Goal: Task Accomplishment & Management: Use online tool/utility

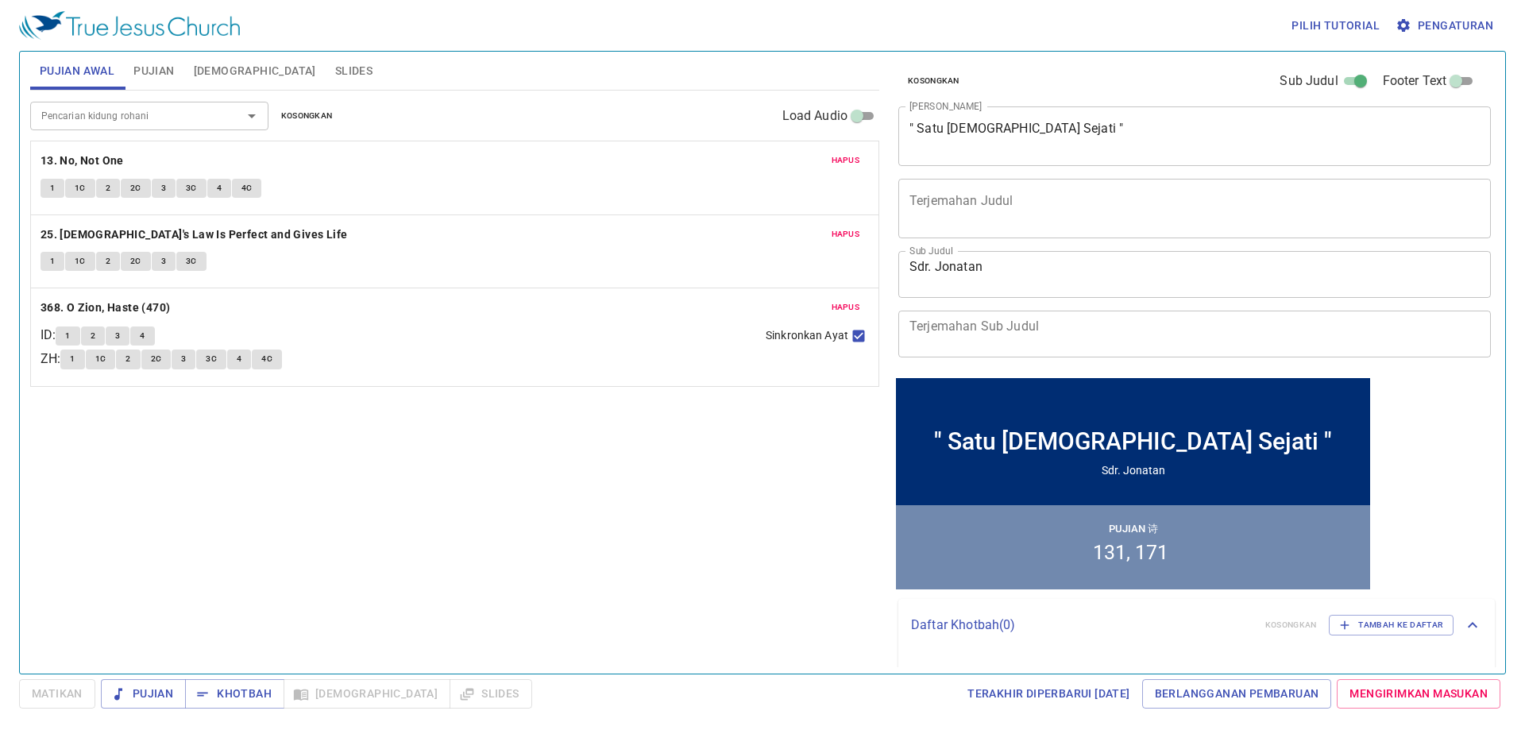
click at [840, 159] on span "Hapus" at bounding box center [846, 160] width 29 height 14
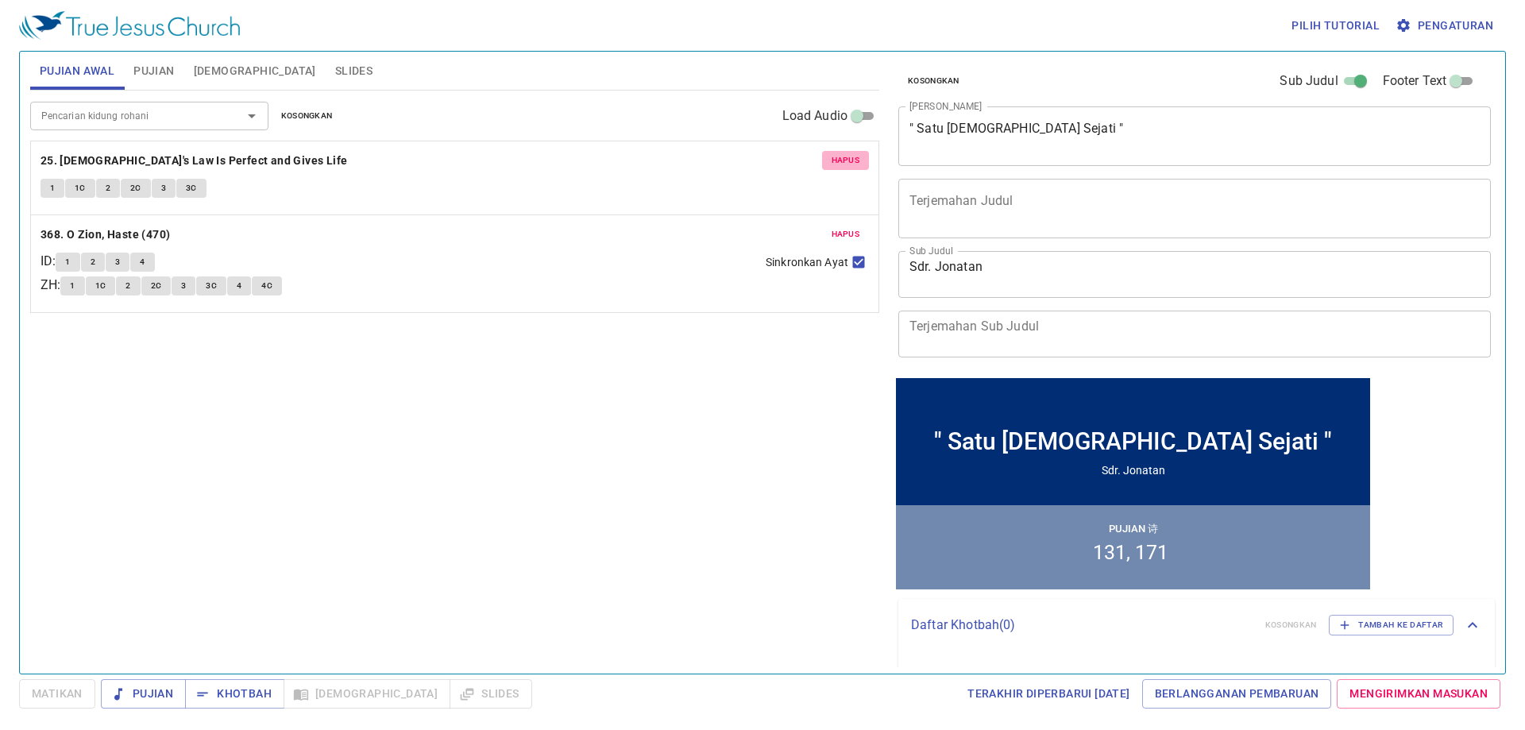
click at [840, 159] on span "Hapus" at bounding box center [846, 160] width 29 height 14
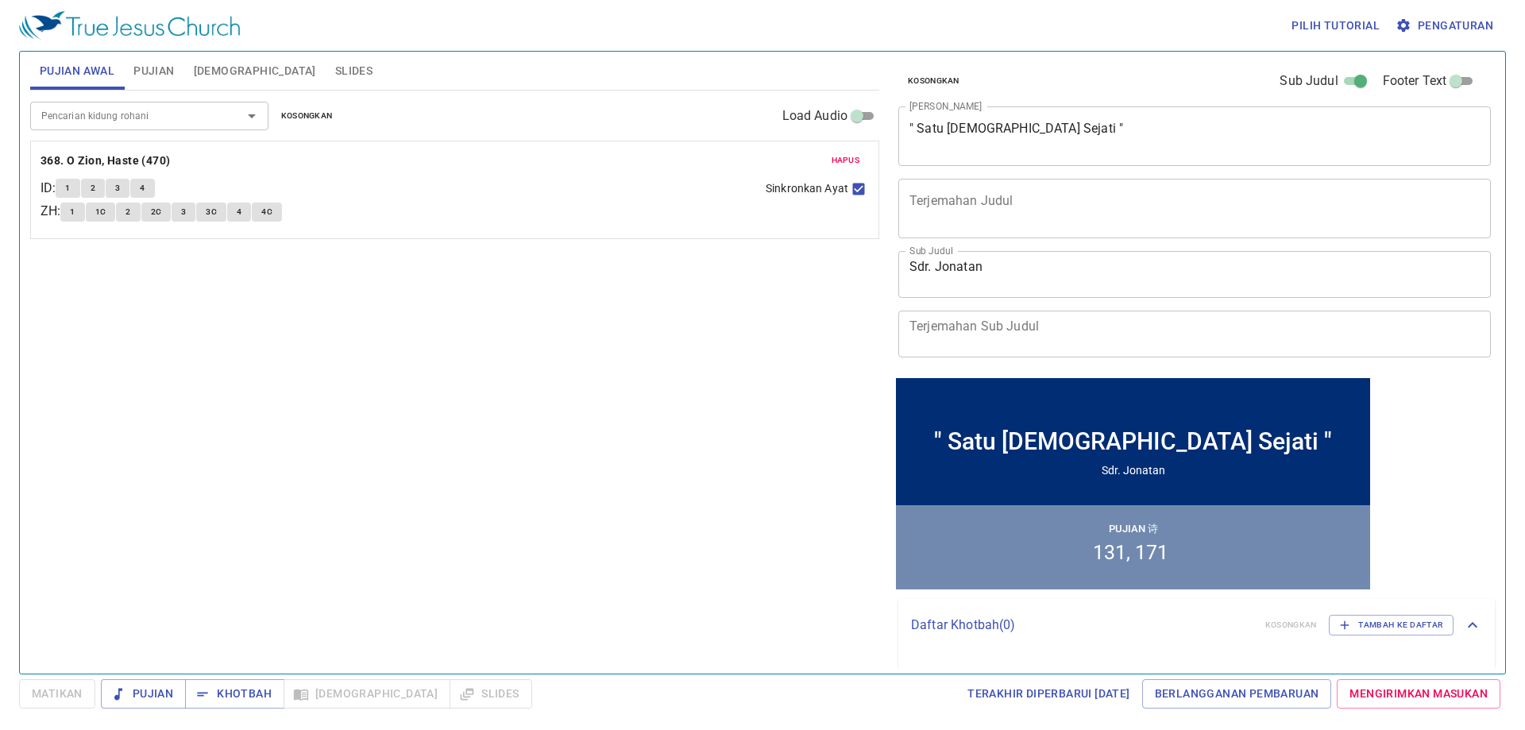
click at [829, 163] on button "Hapus" at bounding box center [846, 160] width 48 height 19
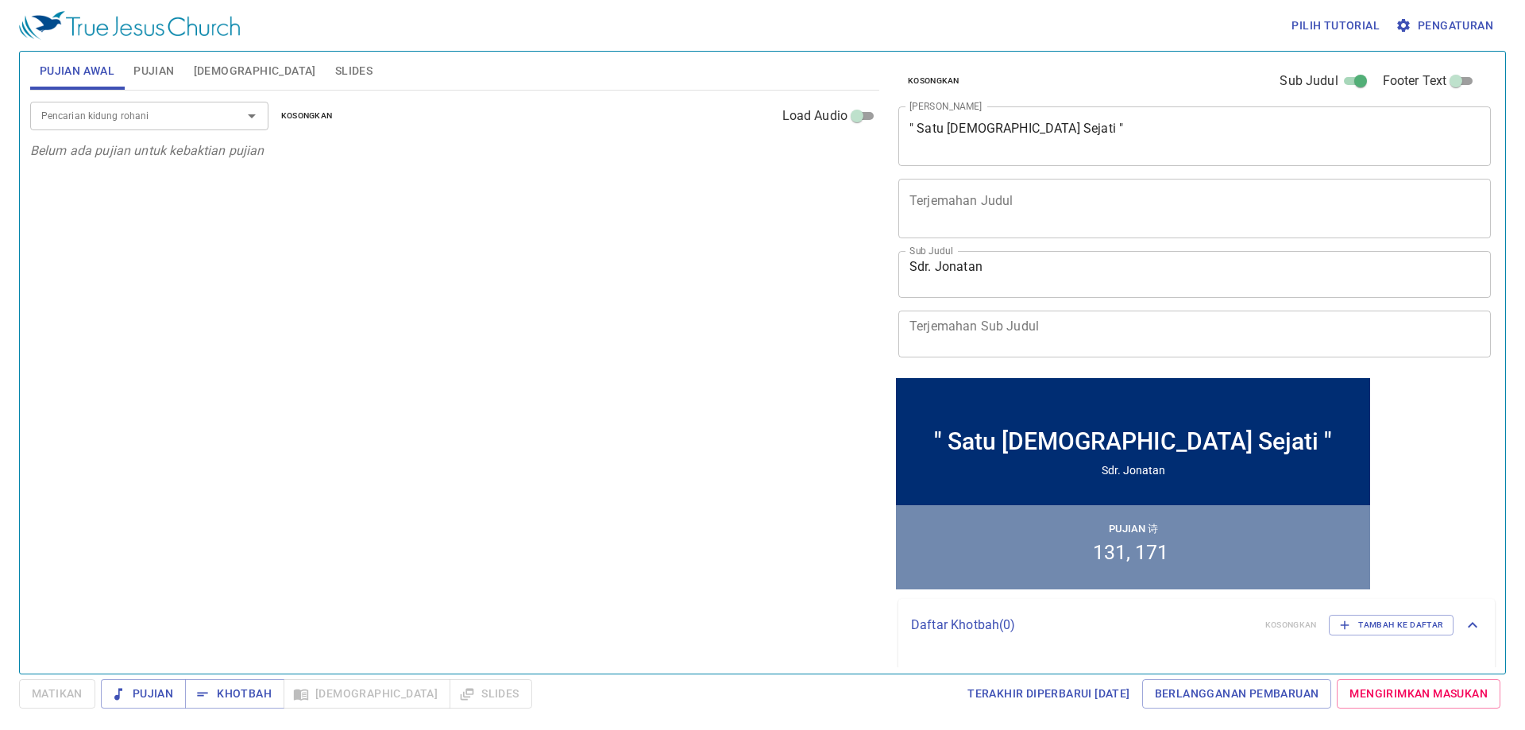
click at [161, 67] on span "Pujian" at bounding box center [153, 71] width 41 height 20
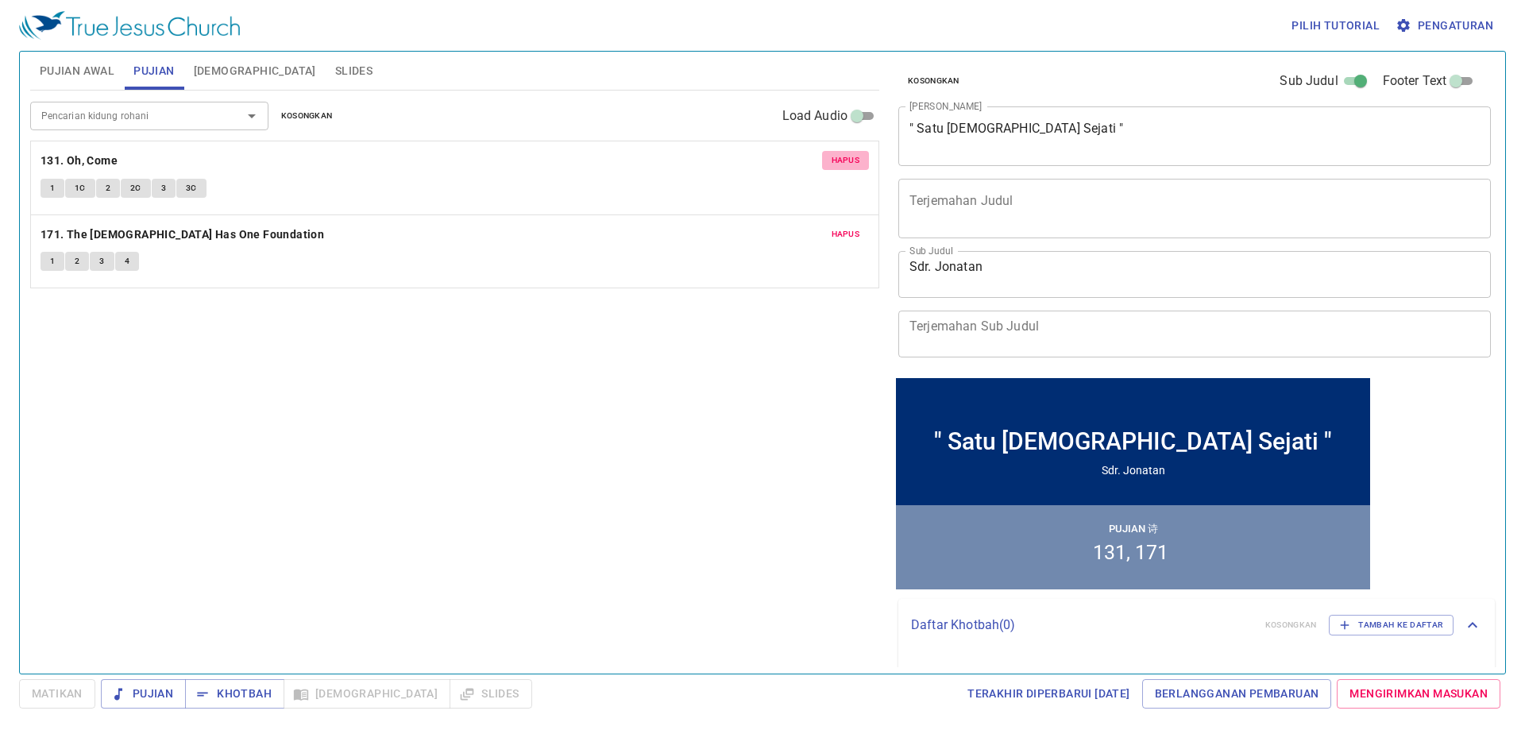
click at [843, 157] on span "Hapus" at bounding box center [846, 160] width 29 height 14
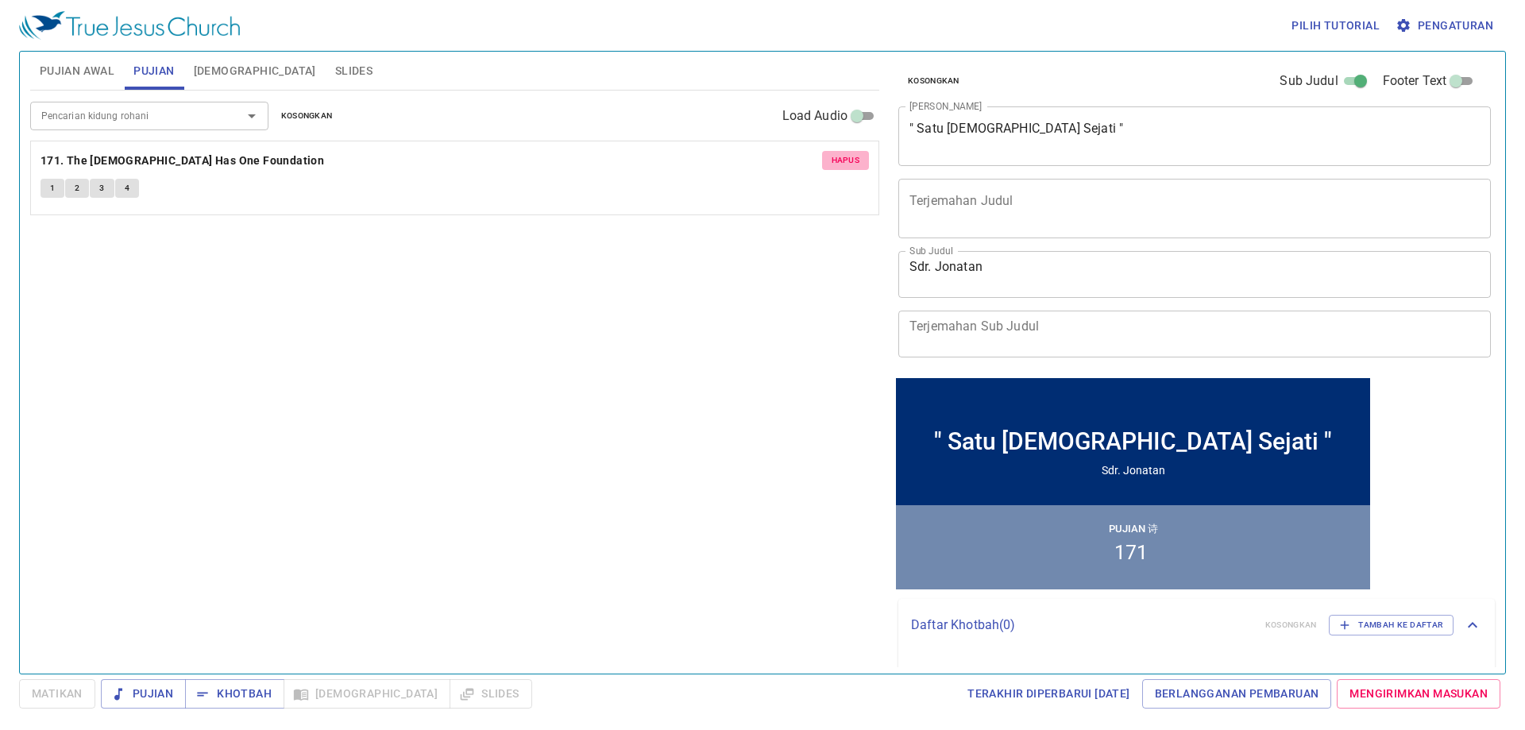
click at [843, 157] on span "Hapus" at bounding box center [846, 160] width 29 height 14
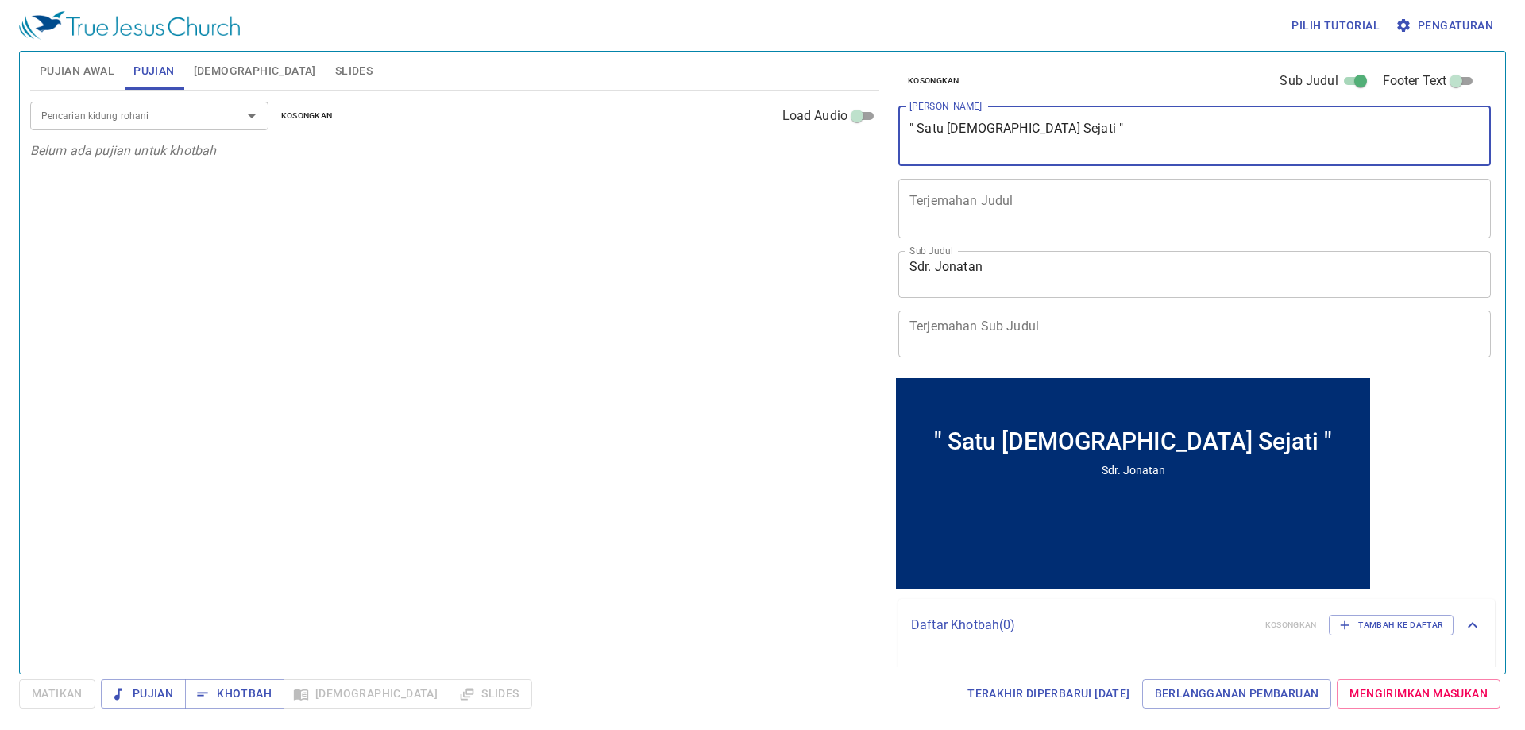
drag, startPoint x: 1017, startPoint y: 126, endPoint x: 921, endPoint y: 125, distance: 95.3
click at [921, 125] on textarea "" Satu Gereja Sejati "" at bounding box center [1195, 136] width 570 height 30
click at [252, 112] on icon "Open" at bounding box center [251, 115] width 19 height 19
type textarea "" Gandum atau Ilalangkah Aku? ""
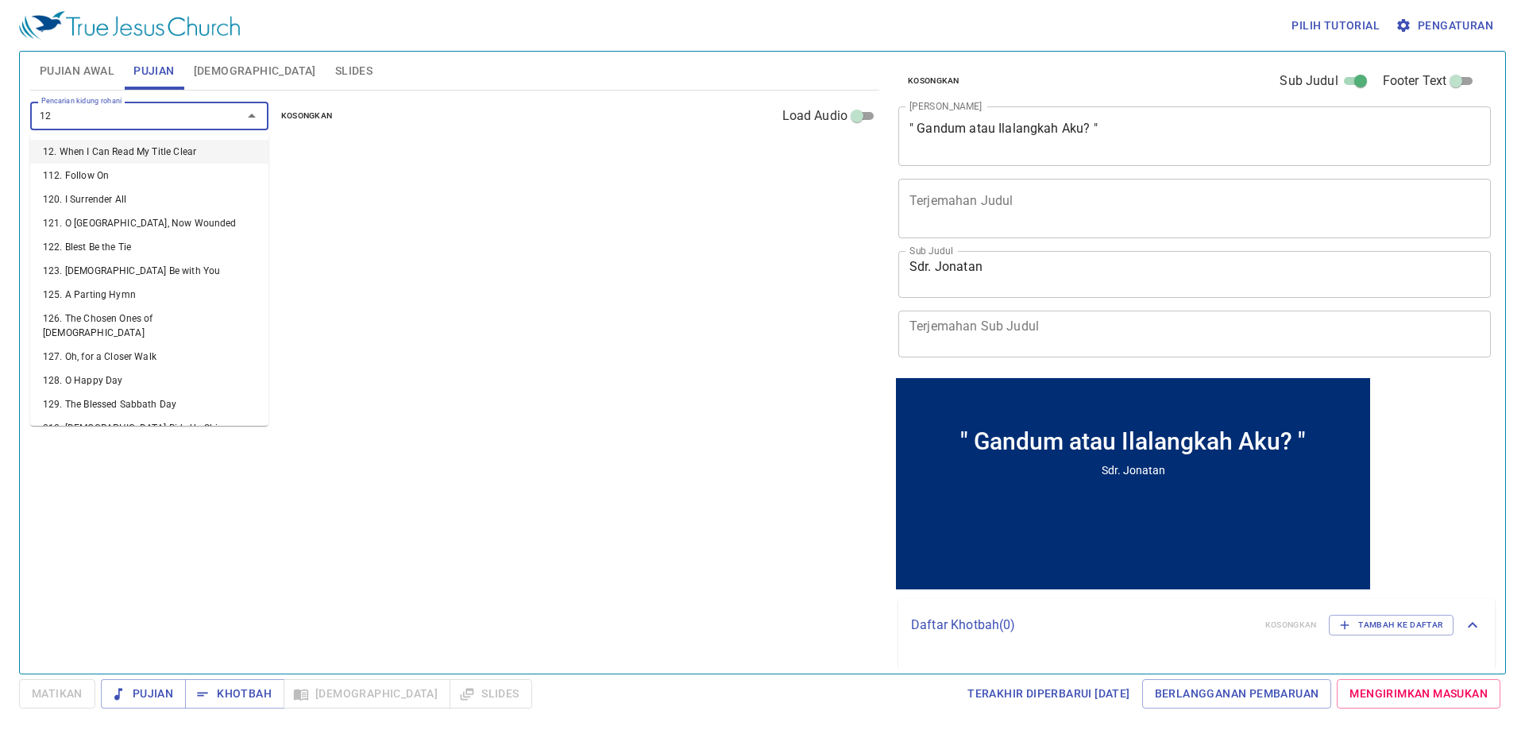
type input "129"
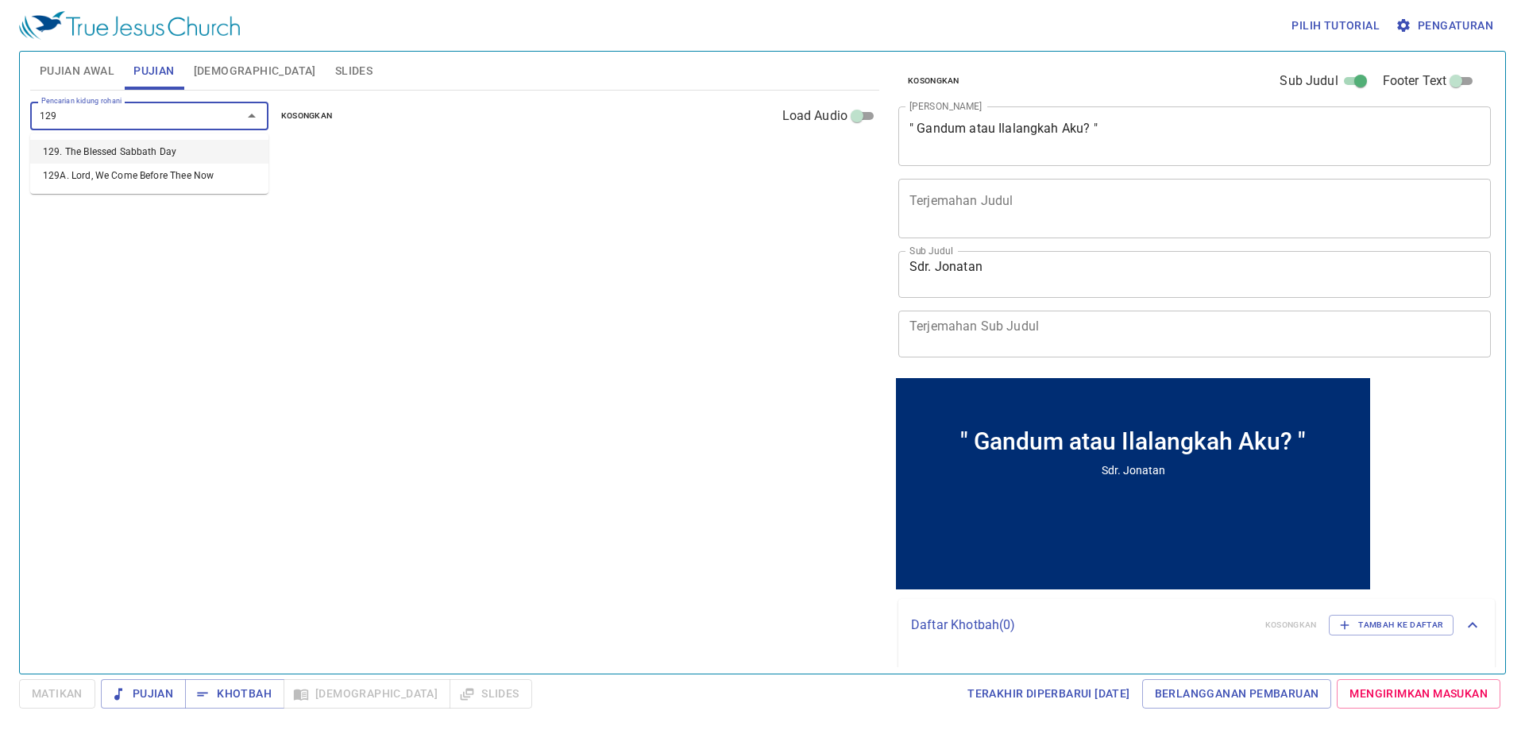
click at [247, 151] on li "129. The Blessed Sabbath Day" at bounding box center [149, 152] width 238 height 24
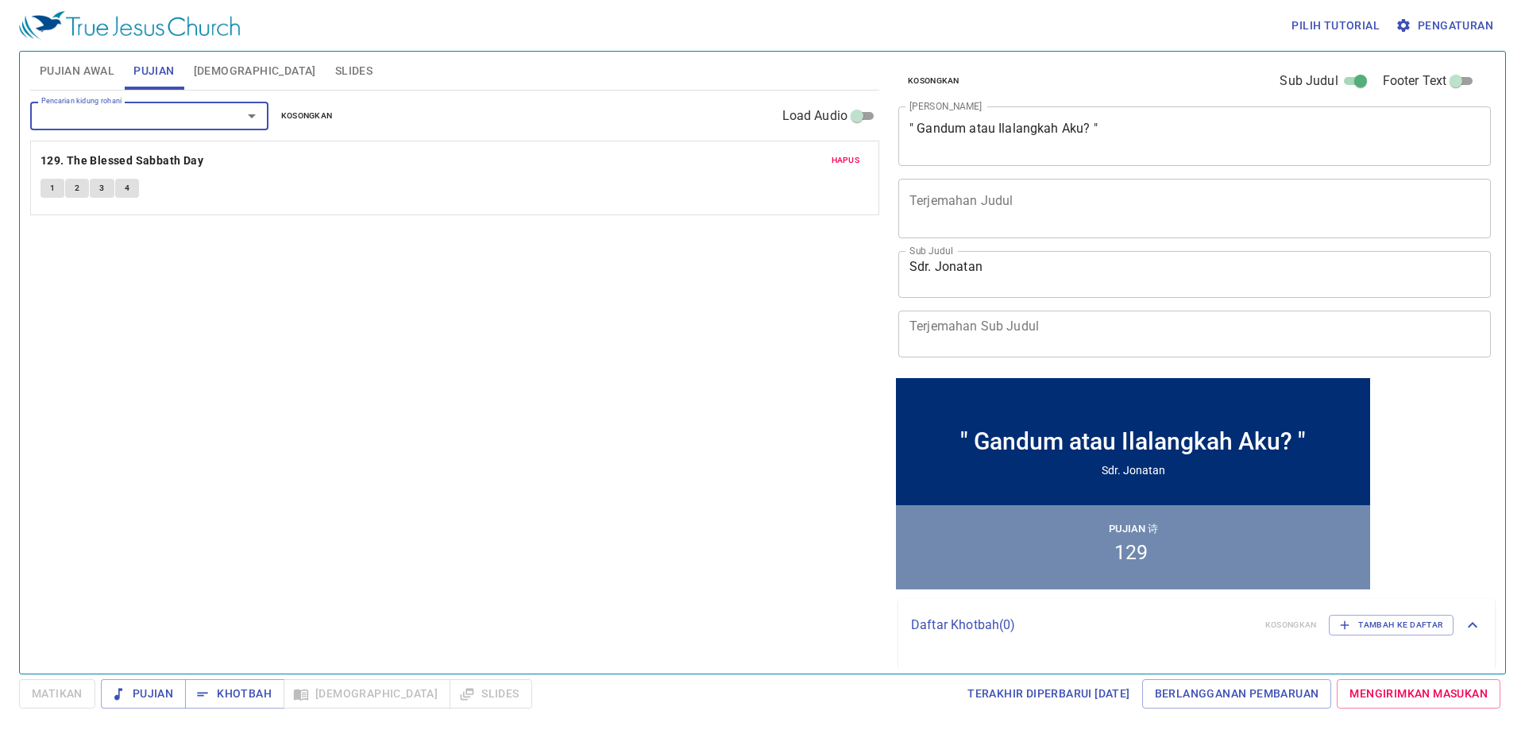
click at [58, 185] on button "1" at bounding box center [53, 188] width 24 height 19
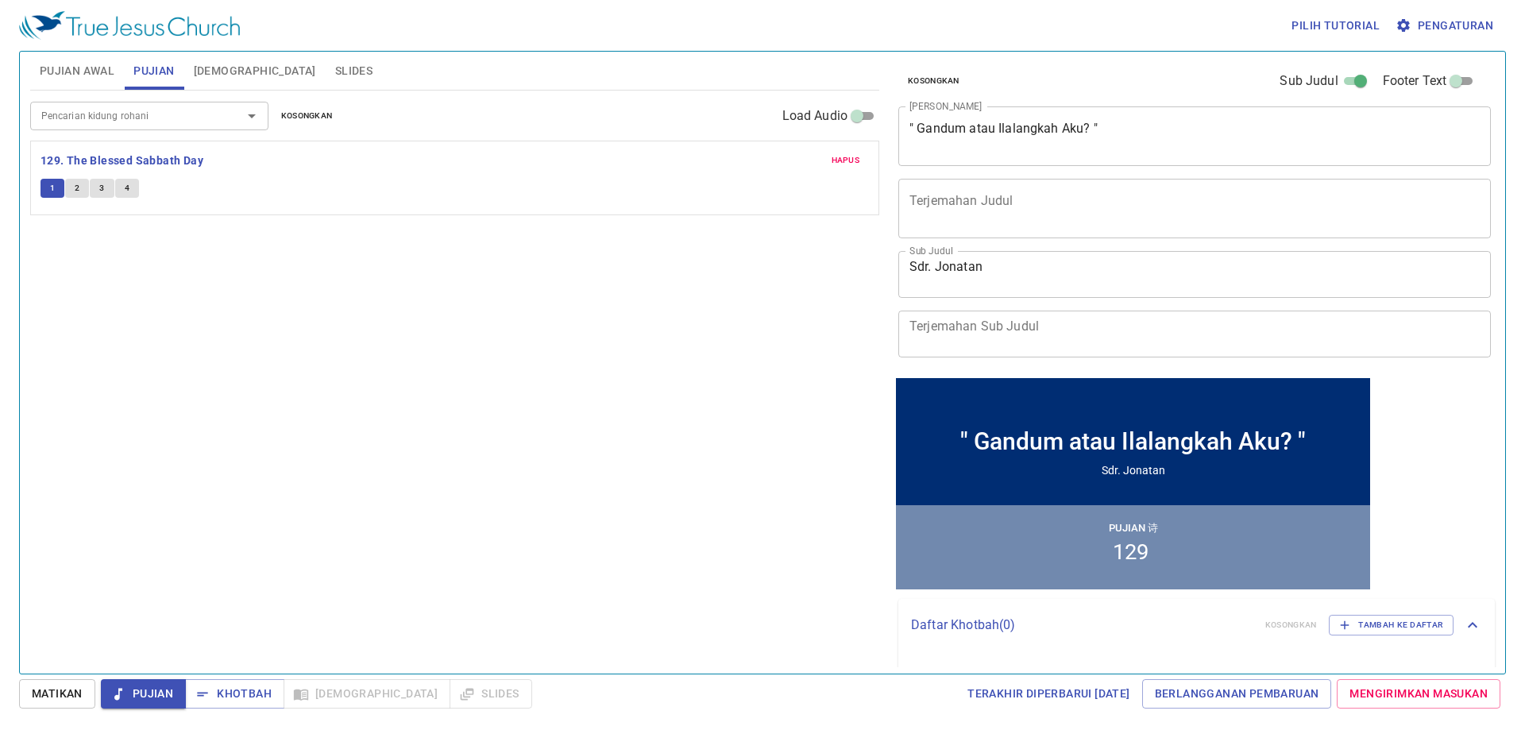
click at [249, 114] on icon "Open" at bounding box center [252, 116] width 8 height 4
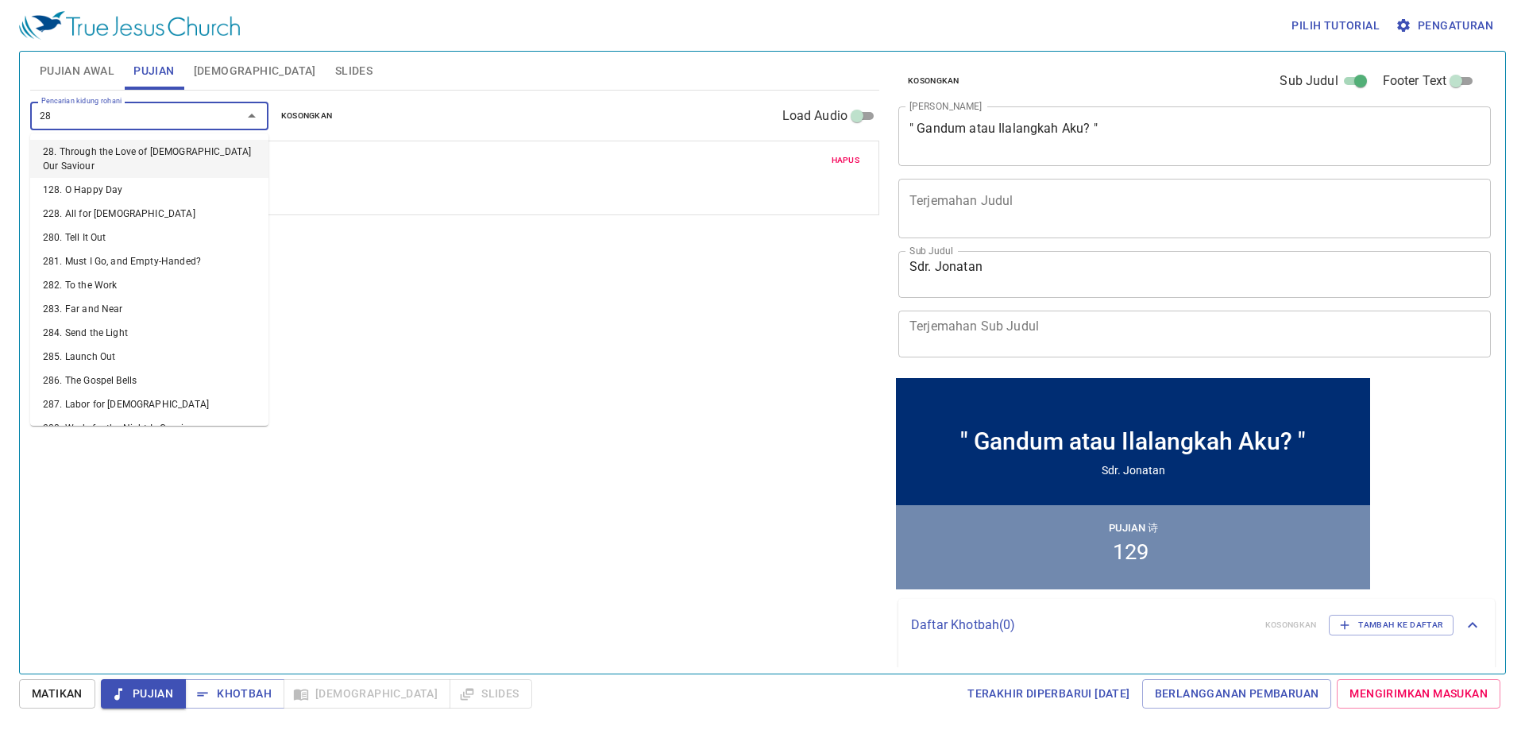
type input "283"
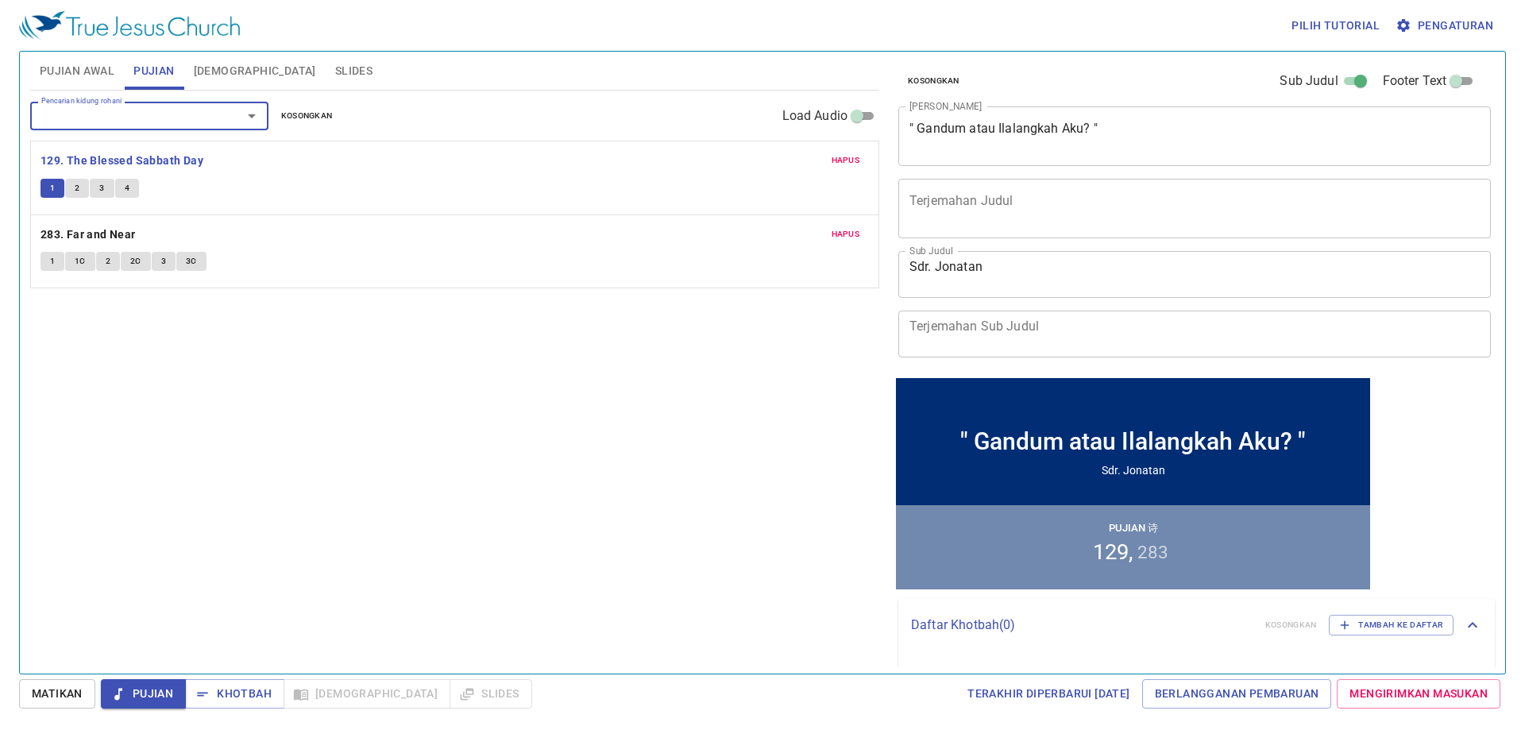
click at [45, 261] on button "1" at bounding box center [53, 261] width 24 height 19
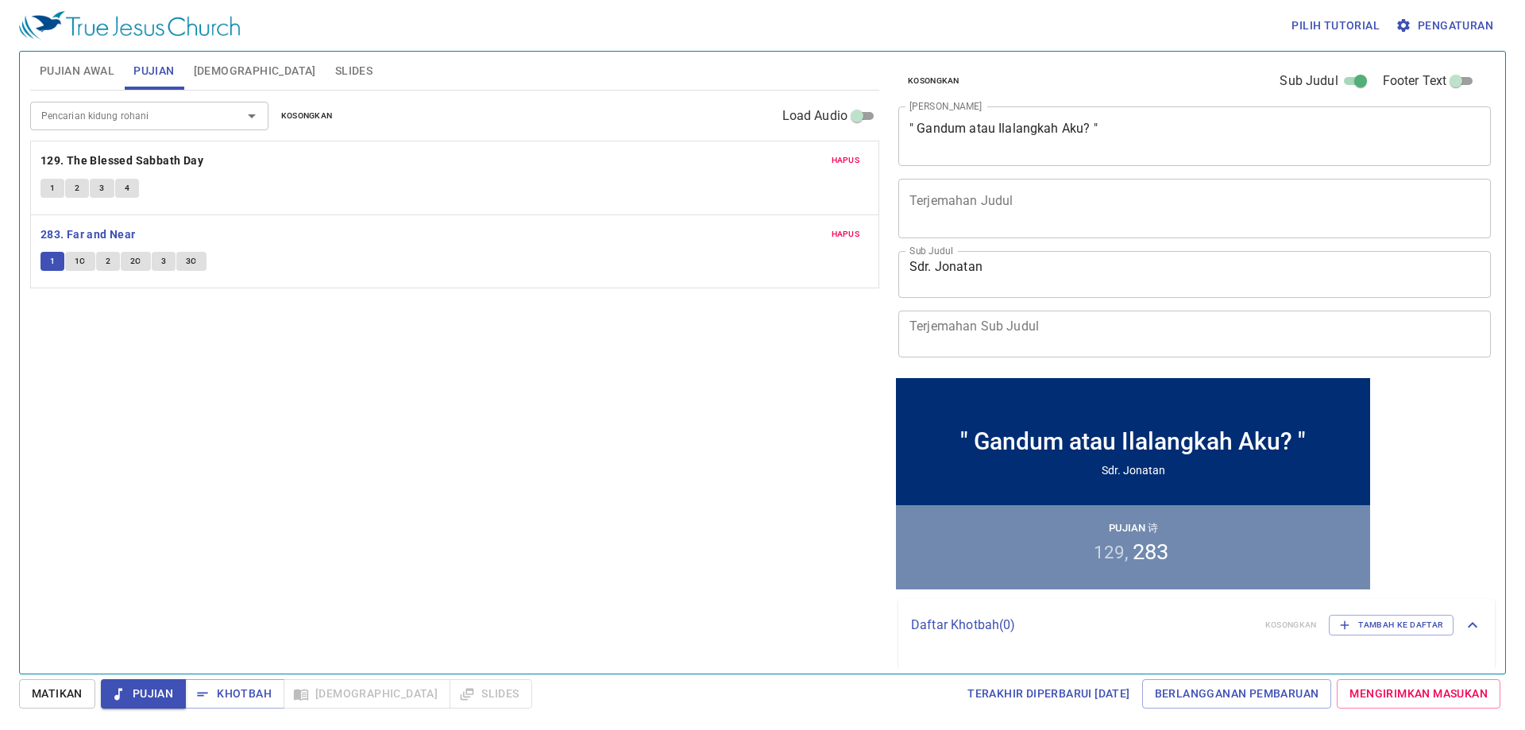
click at [106, 75] on span "Pujian Awal" at bounding box center [77, 71] width 75 height 20
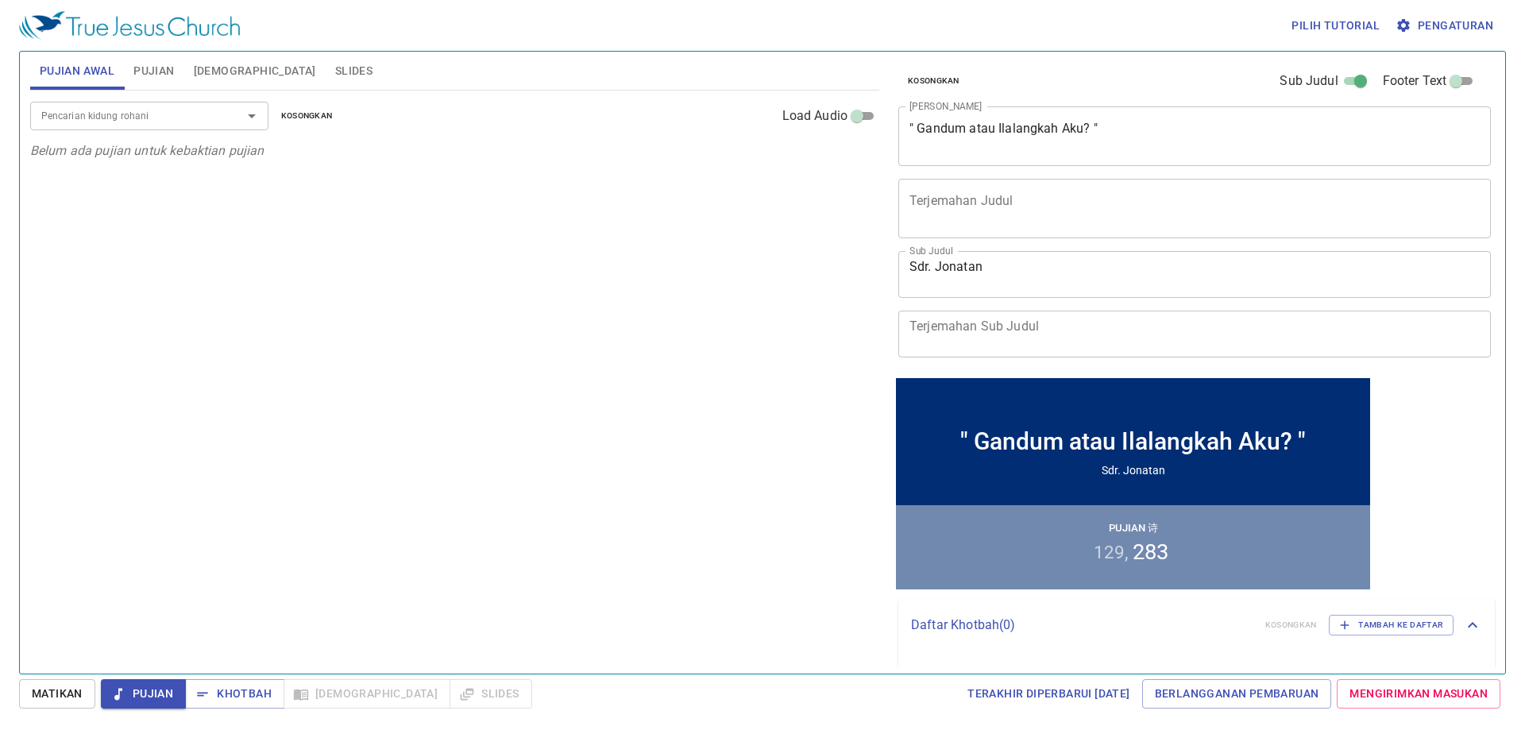
click at [226, 113] on div at bounding box center [240, 116] width 41 height 22
type input "1"
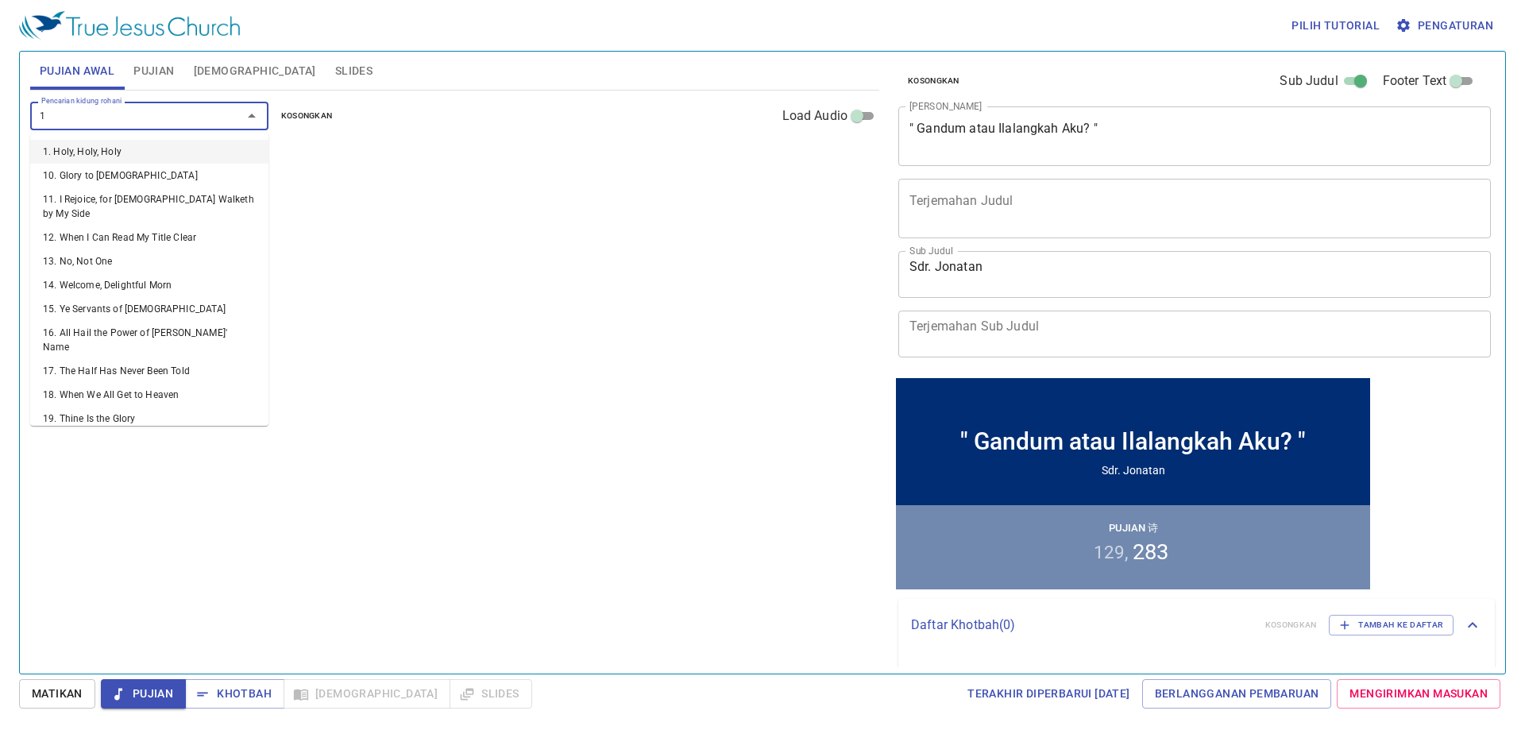
click at [235, 143] on li "1. Holy, Holy, Holy" at bounding box center [149, 152] width 238 height 24
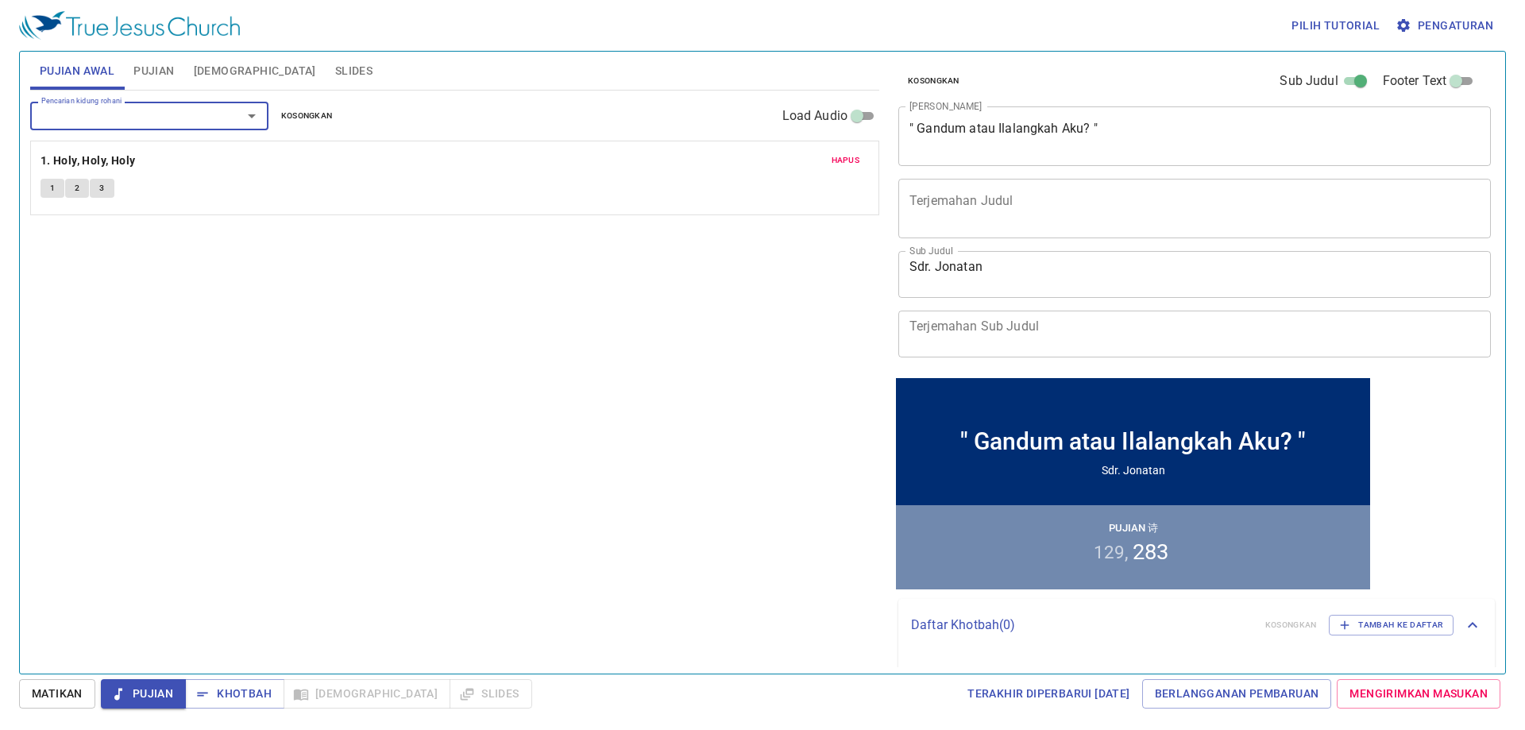
type input "7"
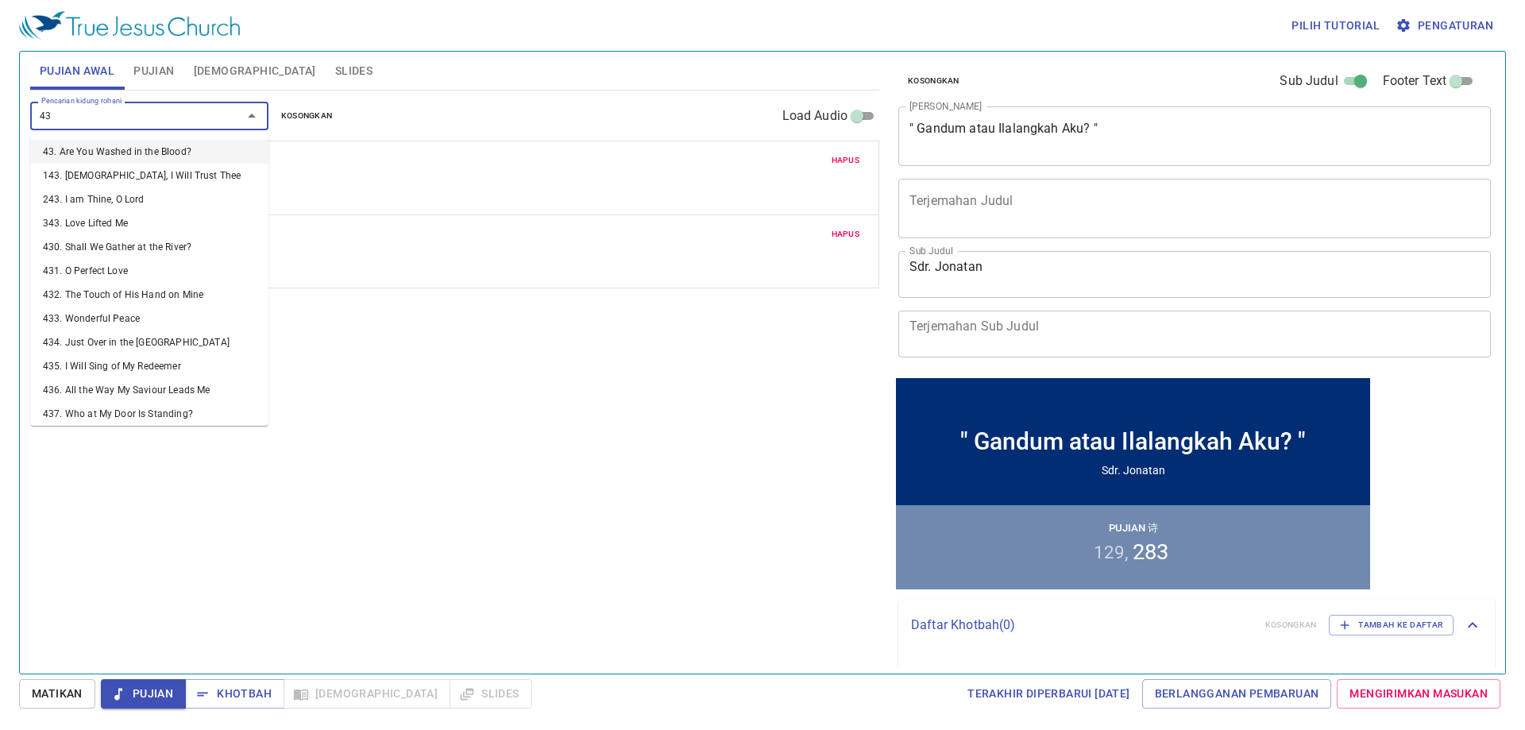
type input "432"
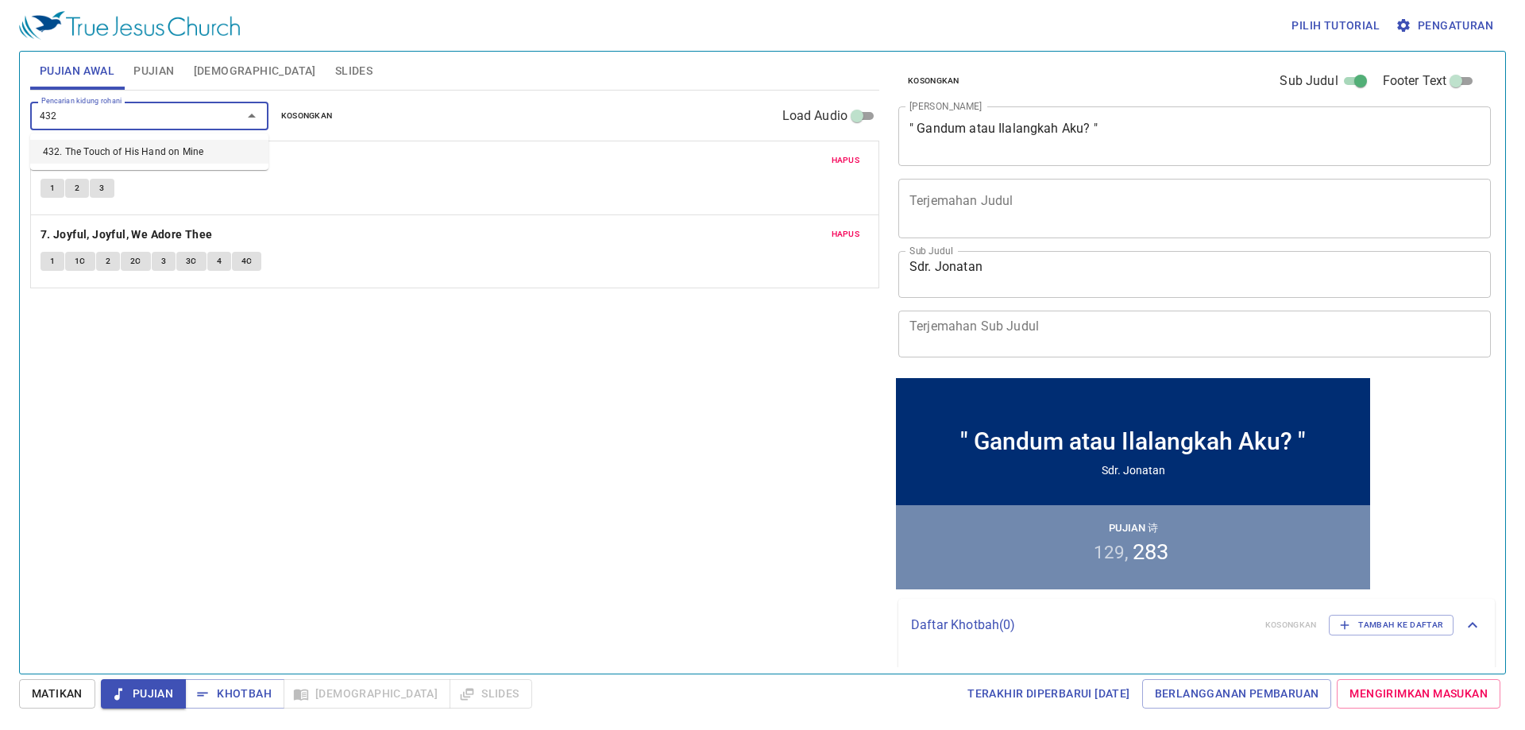
click at [149, 153] on li "432. The Touch of His Hand on Mine" at bounding box center [149, 152] width 238 height 24
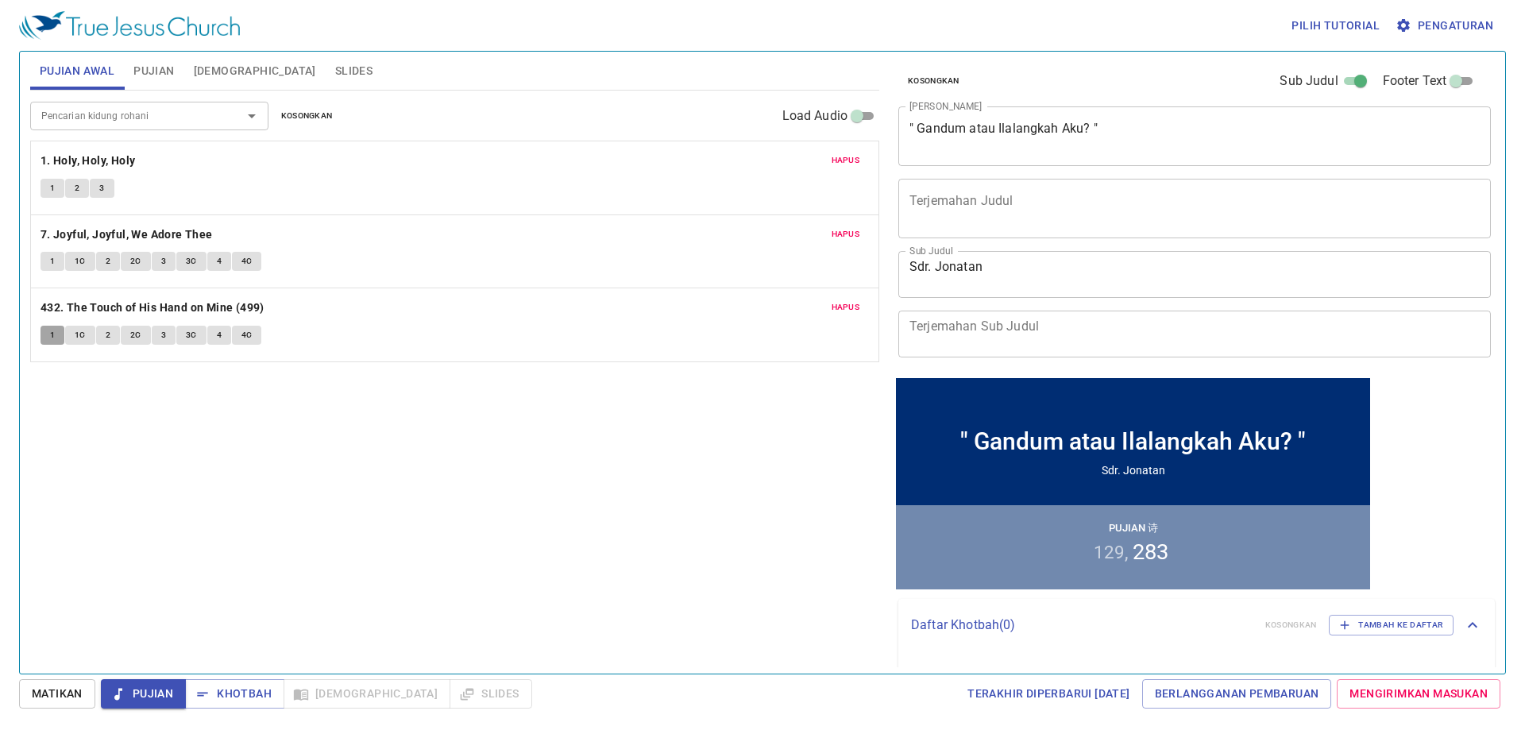
click at [55, 328] on span "1" at bounding box center [52, 335] width 5 height 14
click at [609, 282] on div "Hapus 7. Joyful, Joyful, We Adore Thee 1 1C 2 2C 3 3C 4 4C" at bounding box center [455, 251] width 848 height 73
click at [852, 308] on span "Hapus" at bounding box center [846, 307] width 29 height 14
click at [326, 72] on button "Slides" at bounding box center [354, 71] width 56 height 38
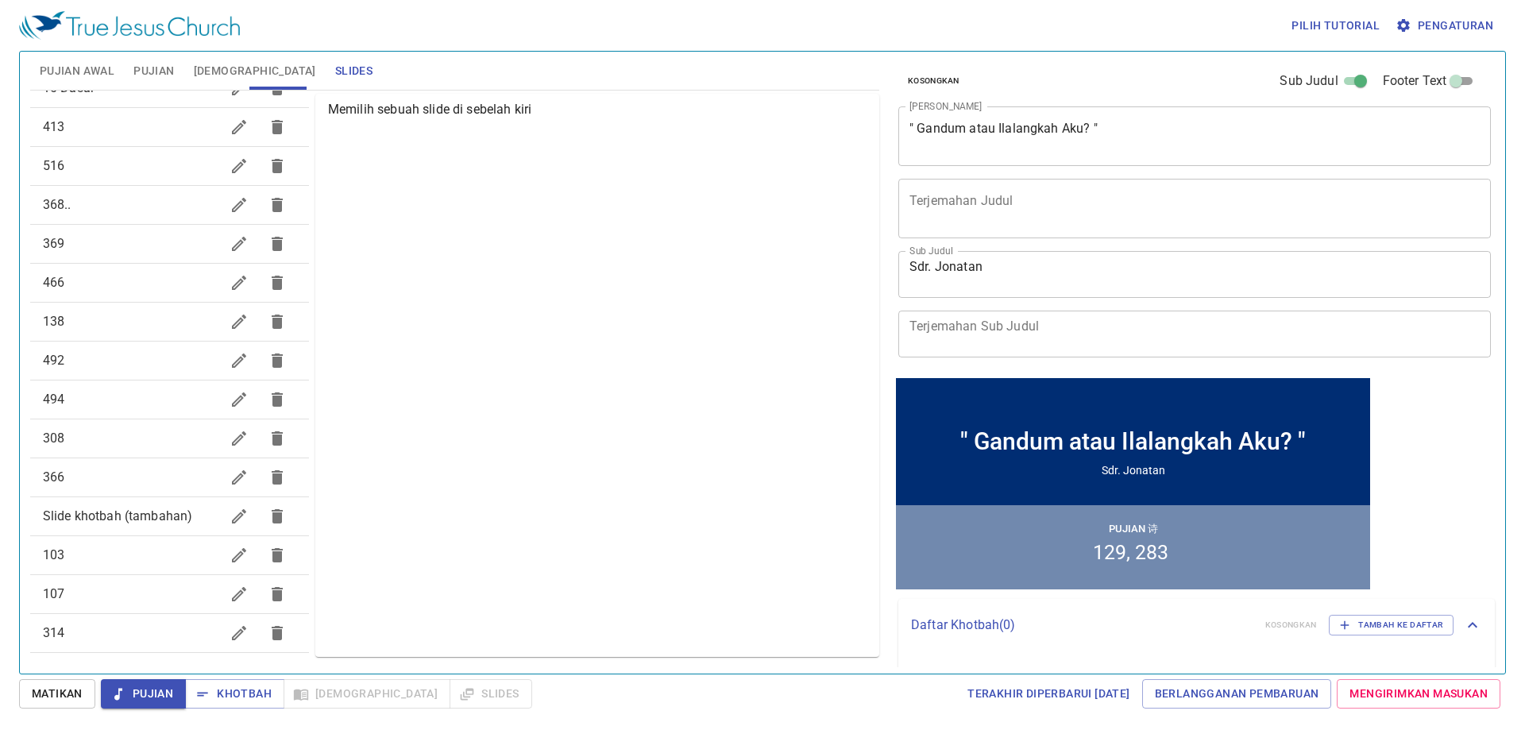
scroll to position [521, 0]
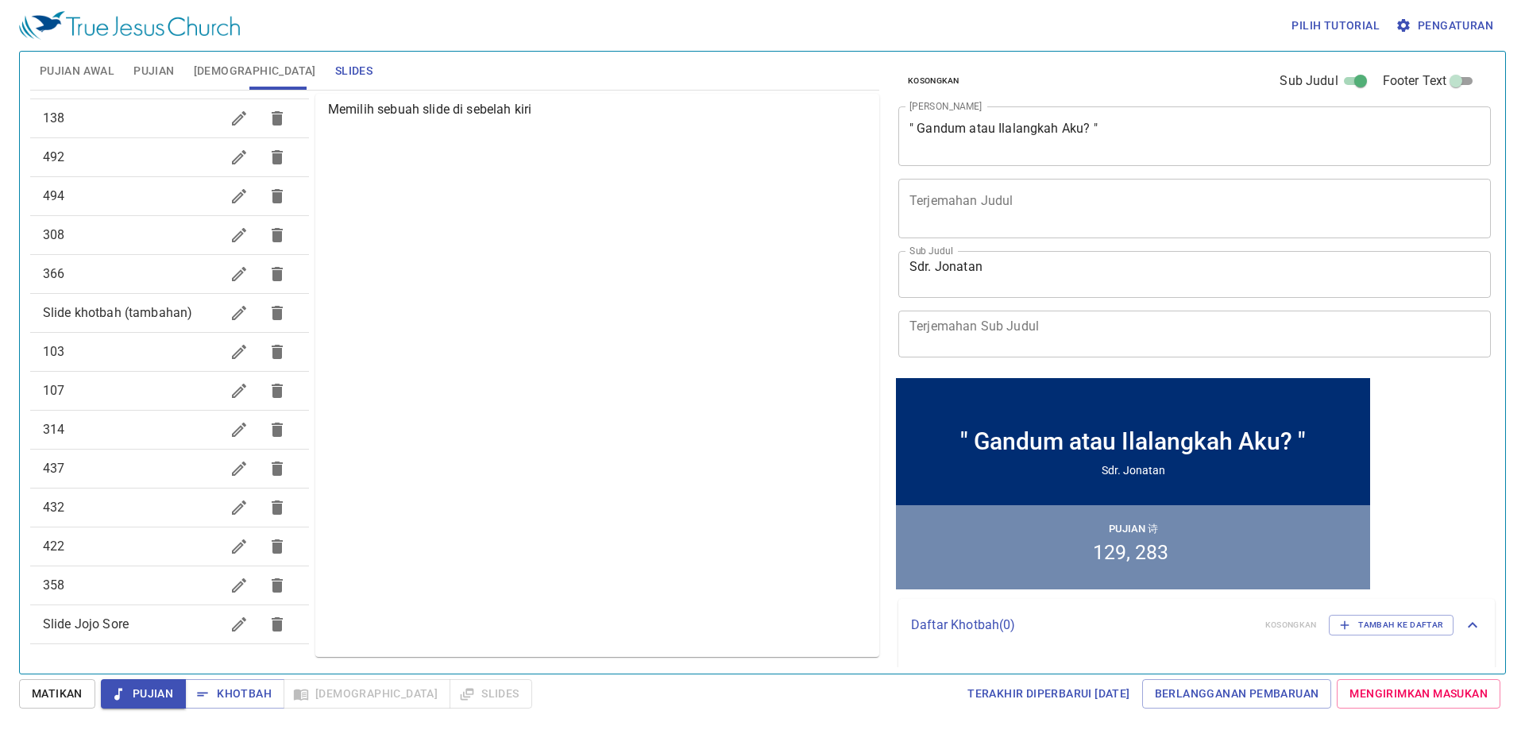
click at [125, 502] on span "432" at bounding box center [131, 507] width 177 height 19
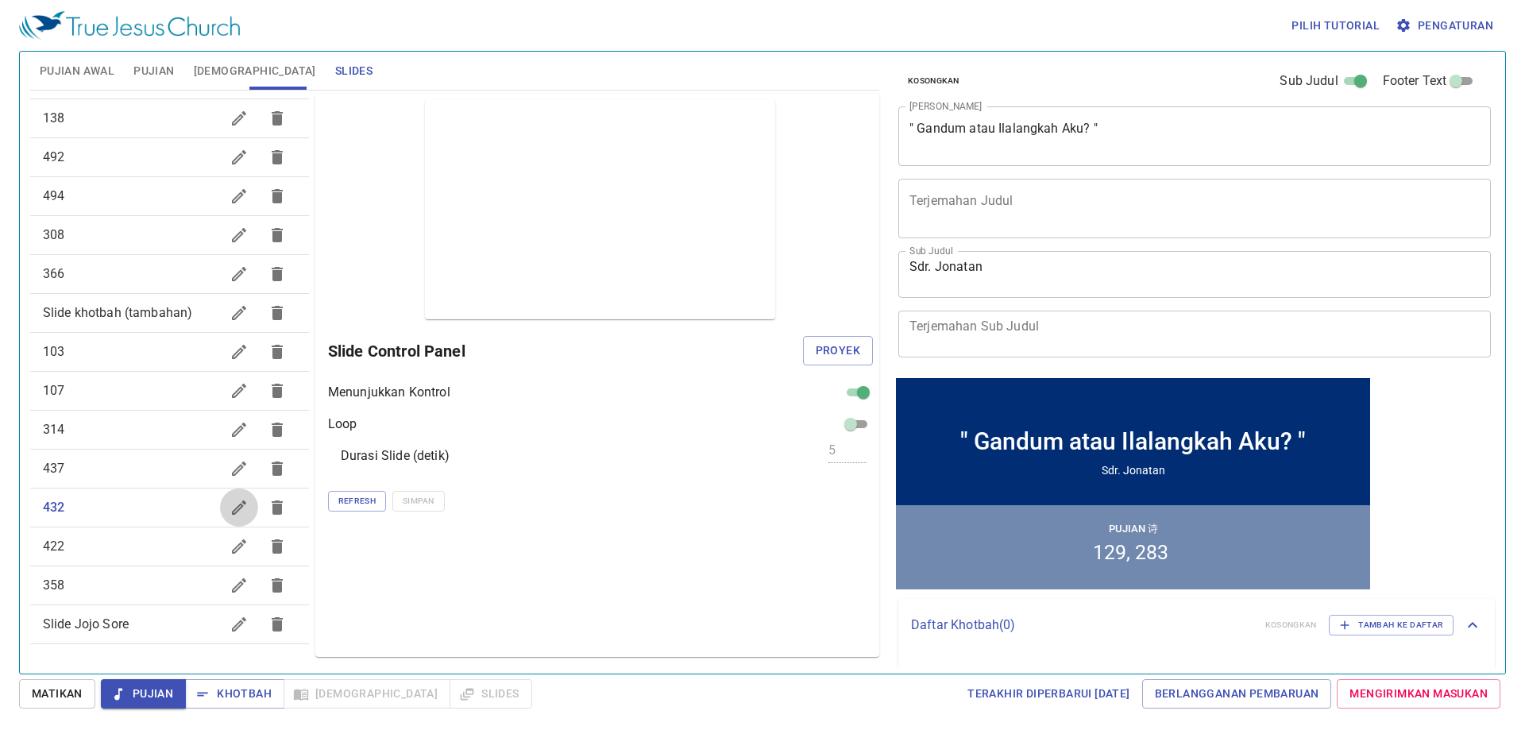
click at [230, 502] on icon "button" at bounding box center [239, 507] width 19 height 19
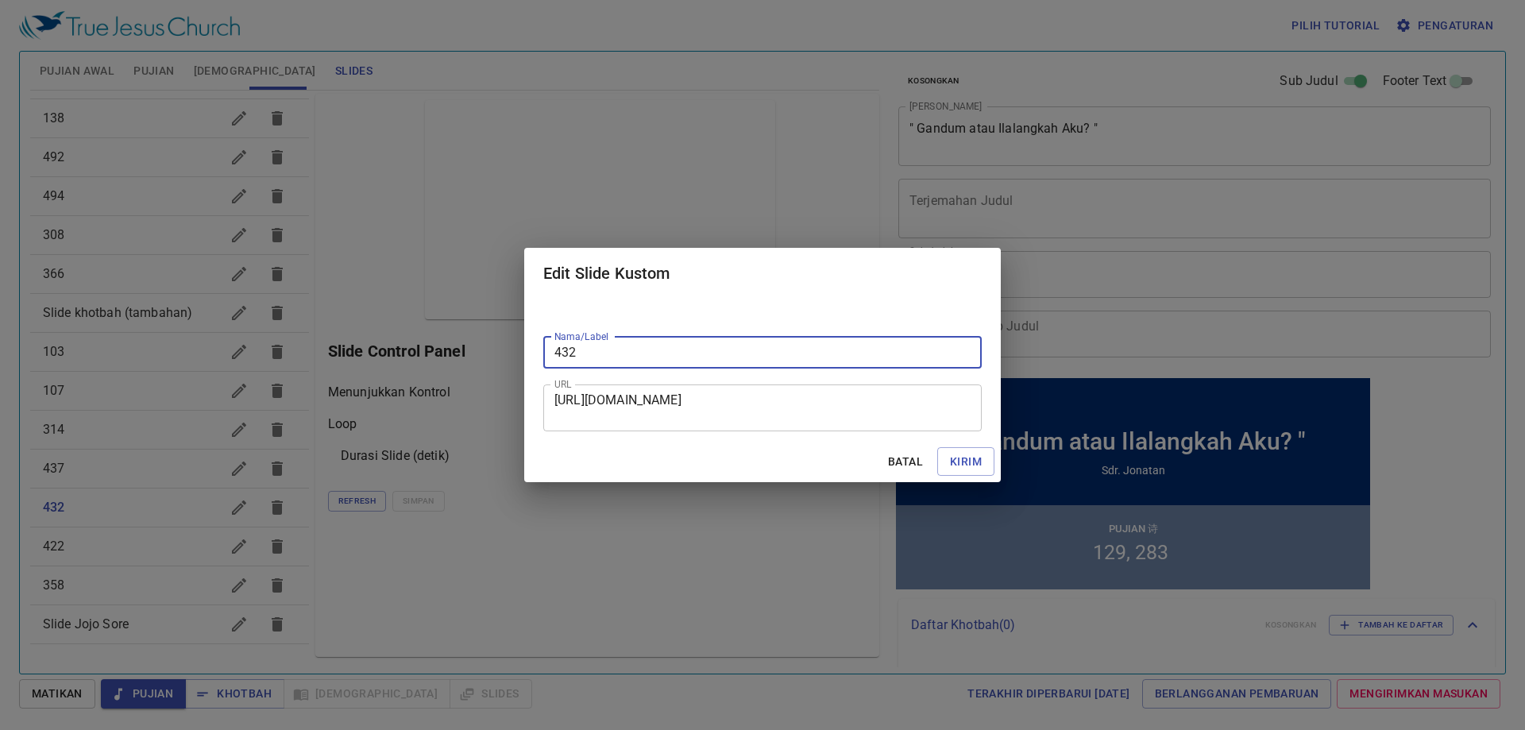
click at [580, 566] on div "Edit Slide Kustom Nama/Label 432 Nama/Label URL https://docs.google.com/present…" at bounding box center [762, 365] width 1525 height 730
click at [932, 461] on div "Batal Kirim" at bounding box center [762, 462] width 477 height 42
click at [918, 461] on span "Batal" at bounding box center [905, 462] width 38 height 20
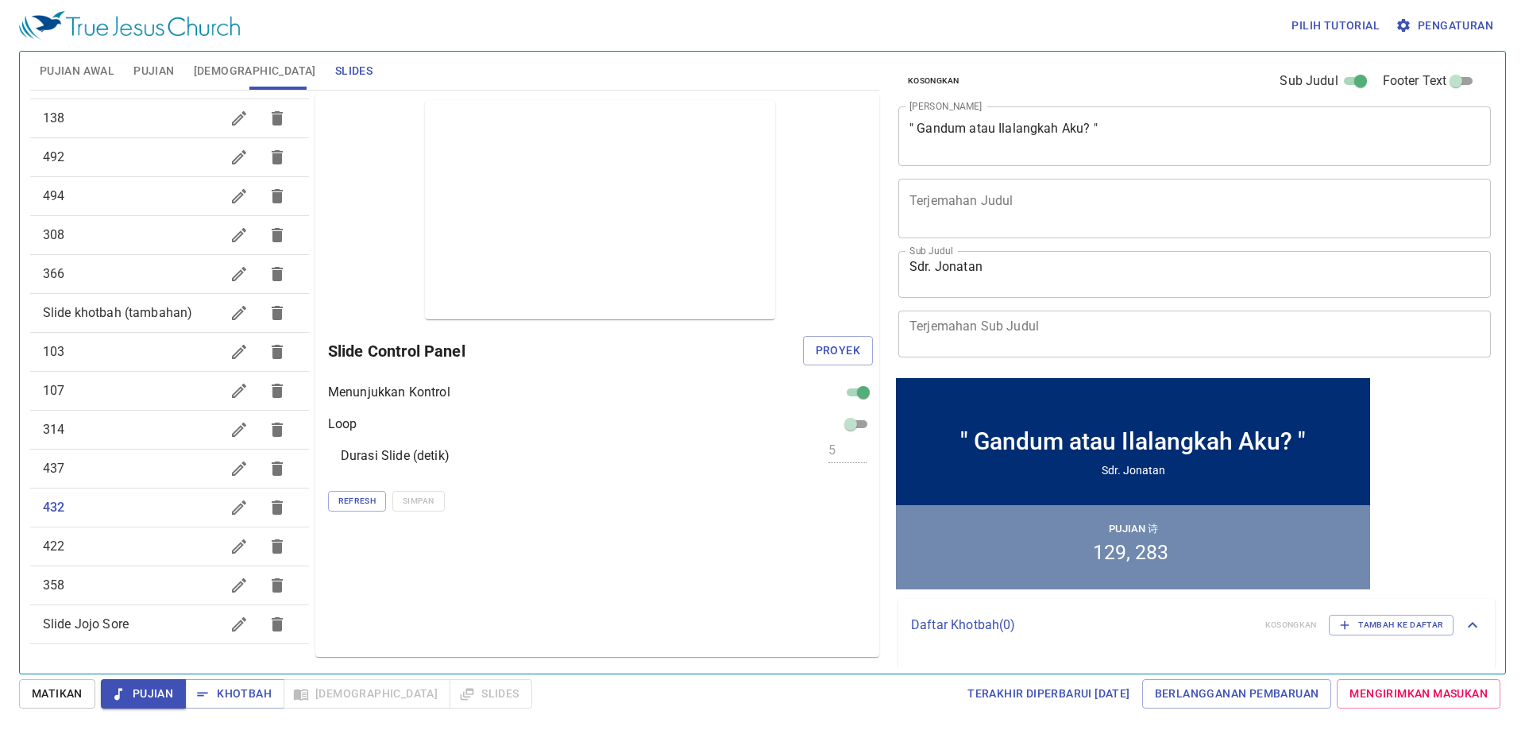
click at [75, 61] on span "Pujian Awal" at bounding box center [77, 71] width 75 height 20
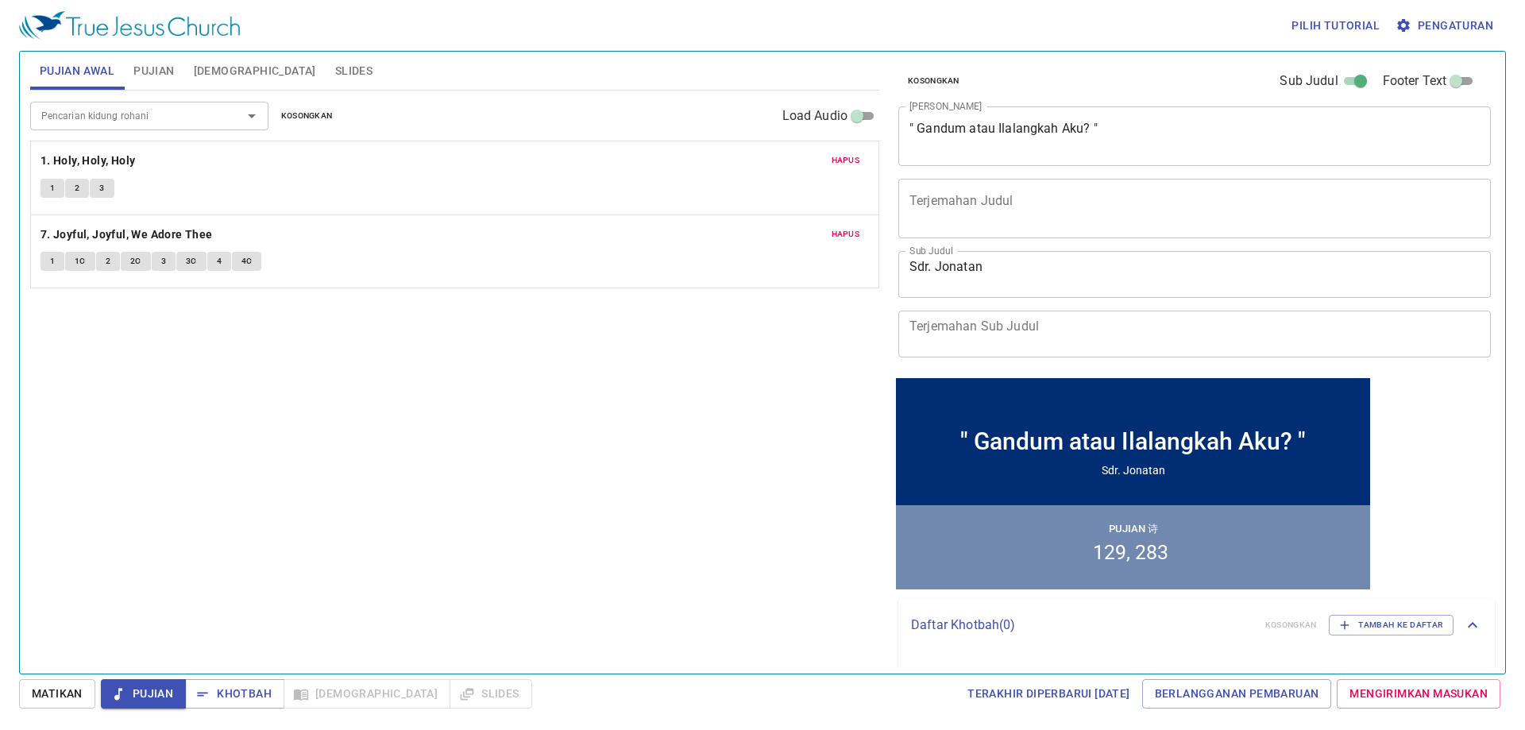
click at [53, 183] on span "1" at bounding box center [52, 188] width 5 height 14
click at [68, 161] on b "1. Holy, Holy, Holy" at bounding box center [88, 161] width 95 height 20
click at [153, 63] on span "Pujian" at bounding box center [153, 71] width 41 height 20
click at [199, 75] on span "[DEMOGRAPHIC_DATA]" at bounding box center [255, 71] width 122 height 20
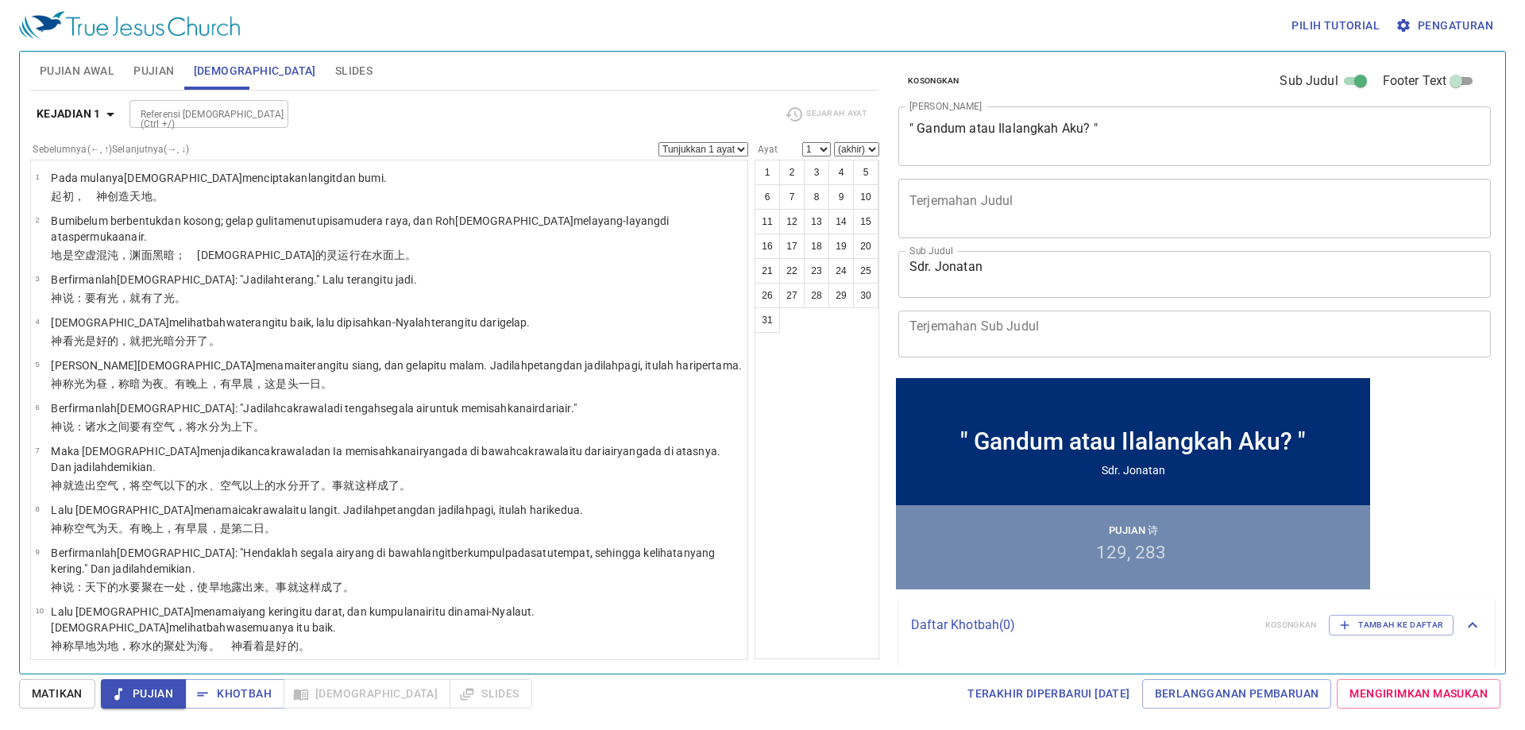
click at [168, 67] on span "Pujian" at bounding box center [153, 71] width 41 height 20
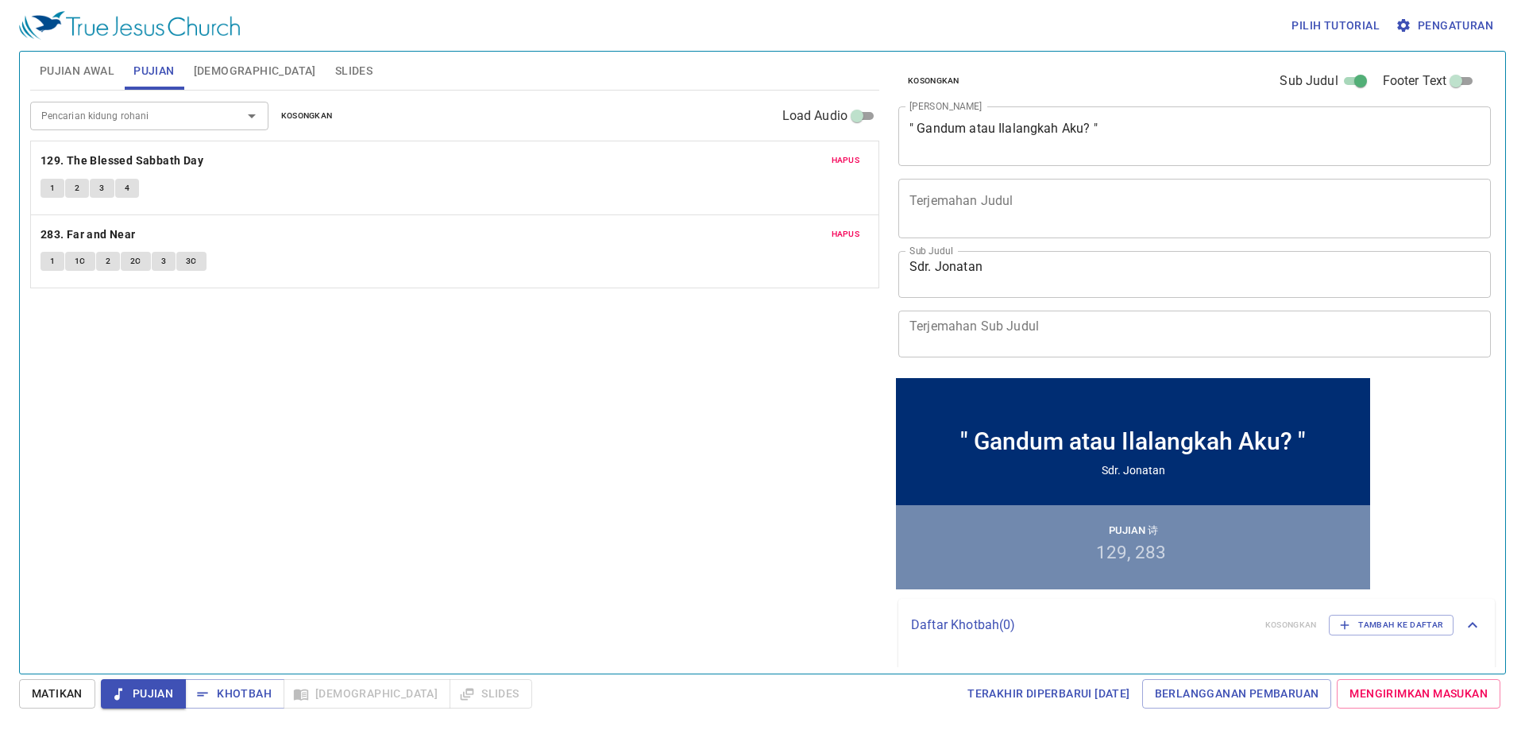
click at [87, 56] on button "Pujian Awal" at bounding box center [77, 71] width 94 height 38
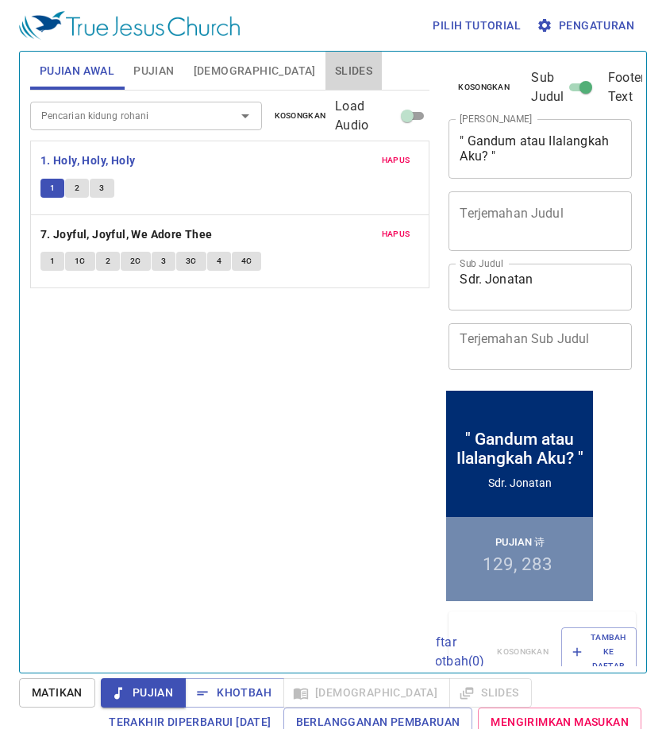
click at [326, 57] on button "Slides" at bounding box center [354, 71] width 56 height 38
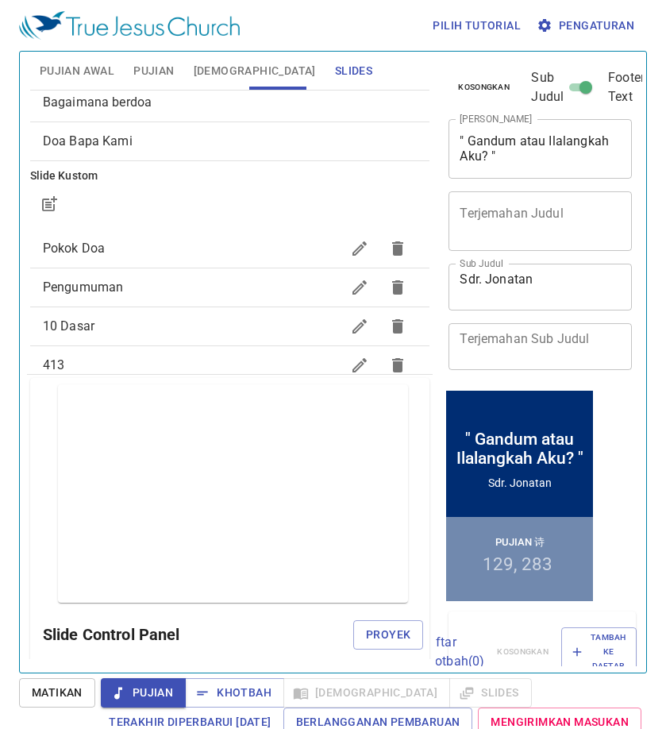
scroll to position [0, 0]
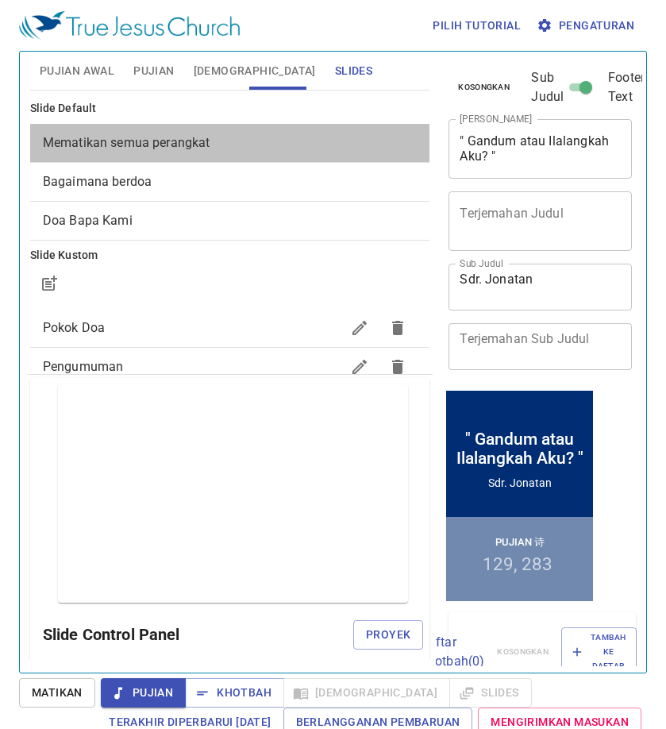
click at [238, 146] on span "Mematikan semua perangkat" at bounding box center [230, 142] width 375 height 19
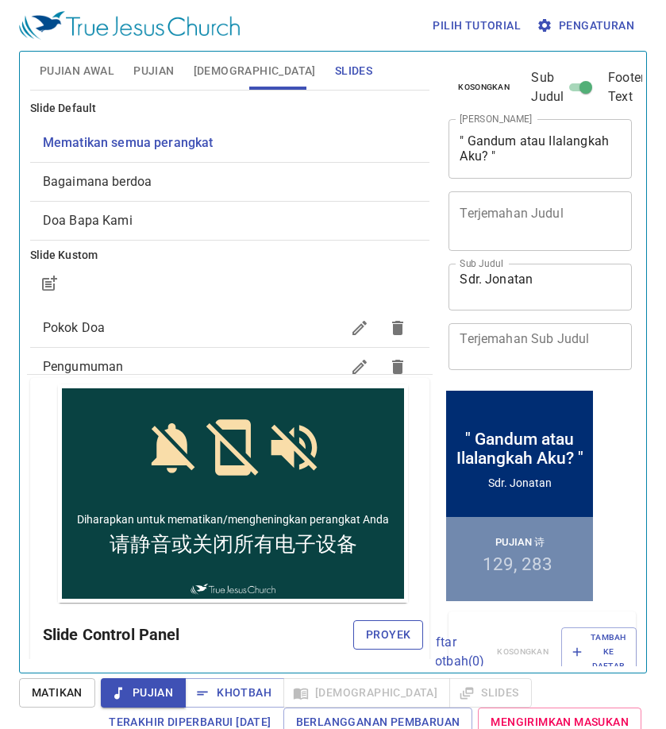
click at [373, 637] on span "Proyek" at bounding box center [388, 635] width 44 height 20
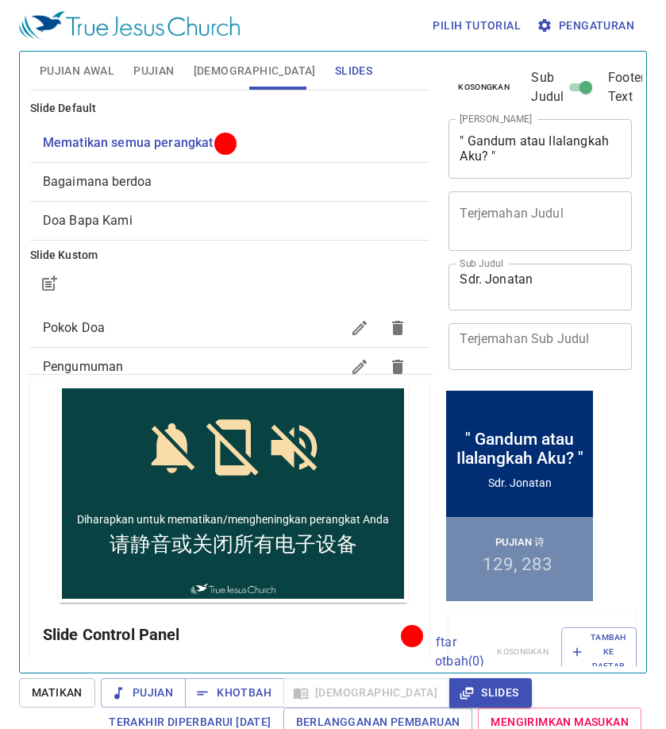
click at [110, 68] on span "Pujian Awal" at bounding box center [77, 71] width 75 height 20
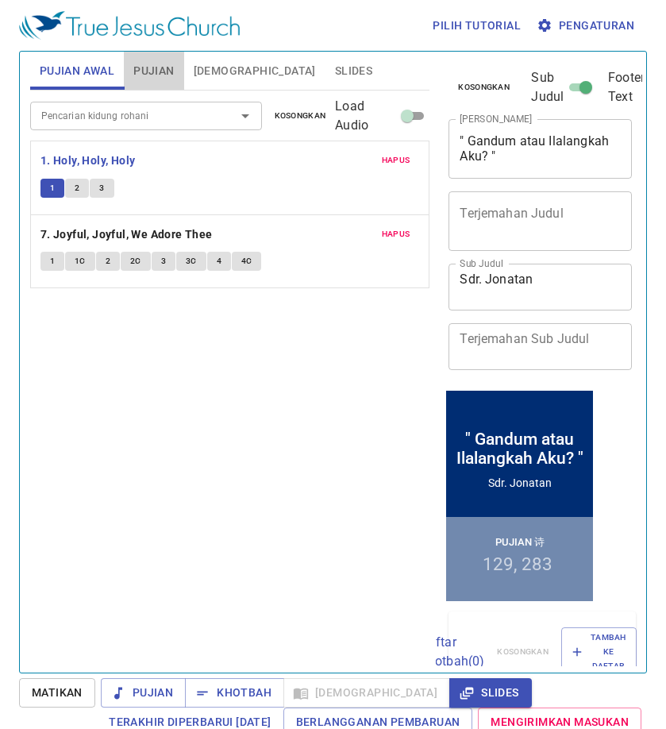
click at [153, 61] on span "Pujian" at bounding box center [153, 71] width 41 height 20
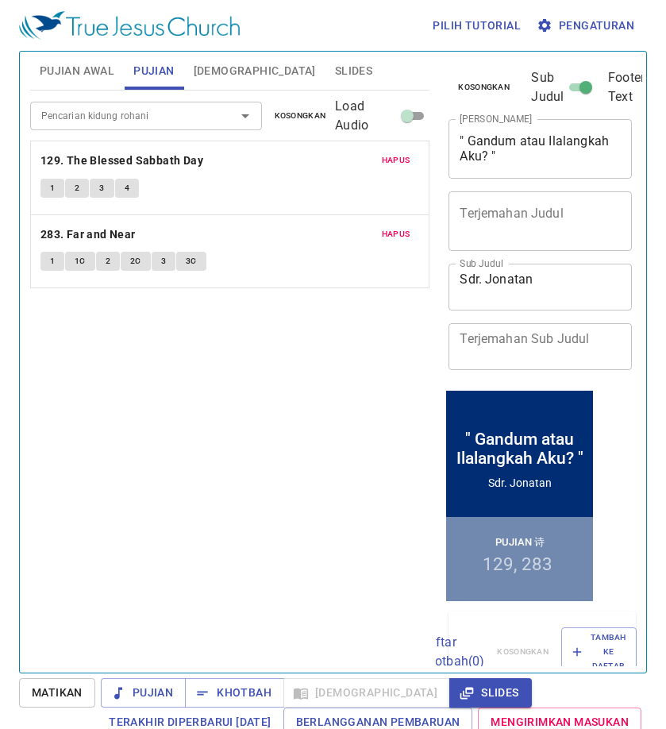
click at [102, 73] on span "Pujian Awal" at bounding box center [77, 71] width 75 height 20
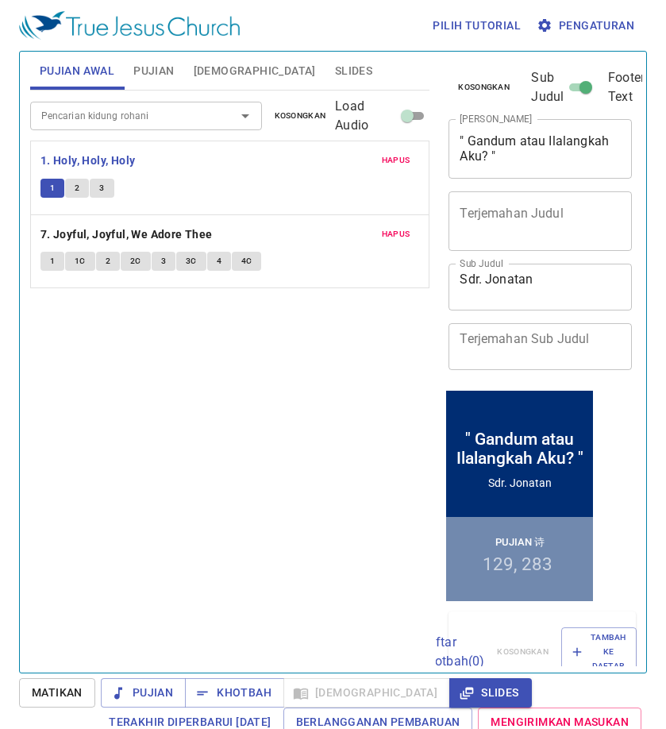
click at [152, 66] on span "Pujian" at bounding box center [153, 71] width 41 height 20
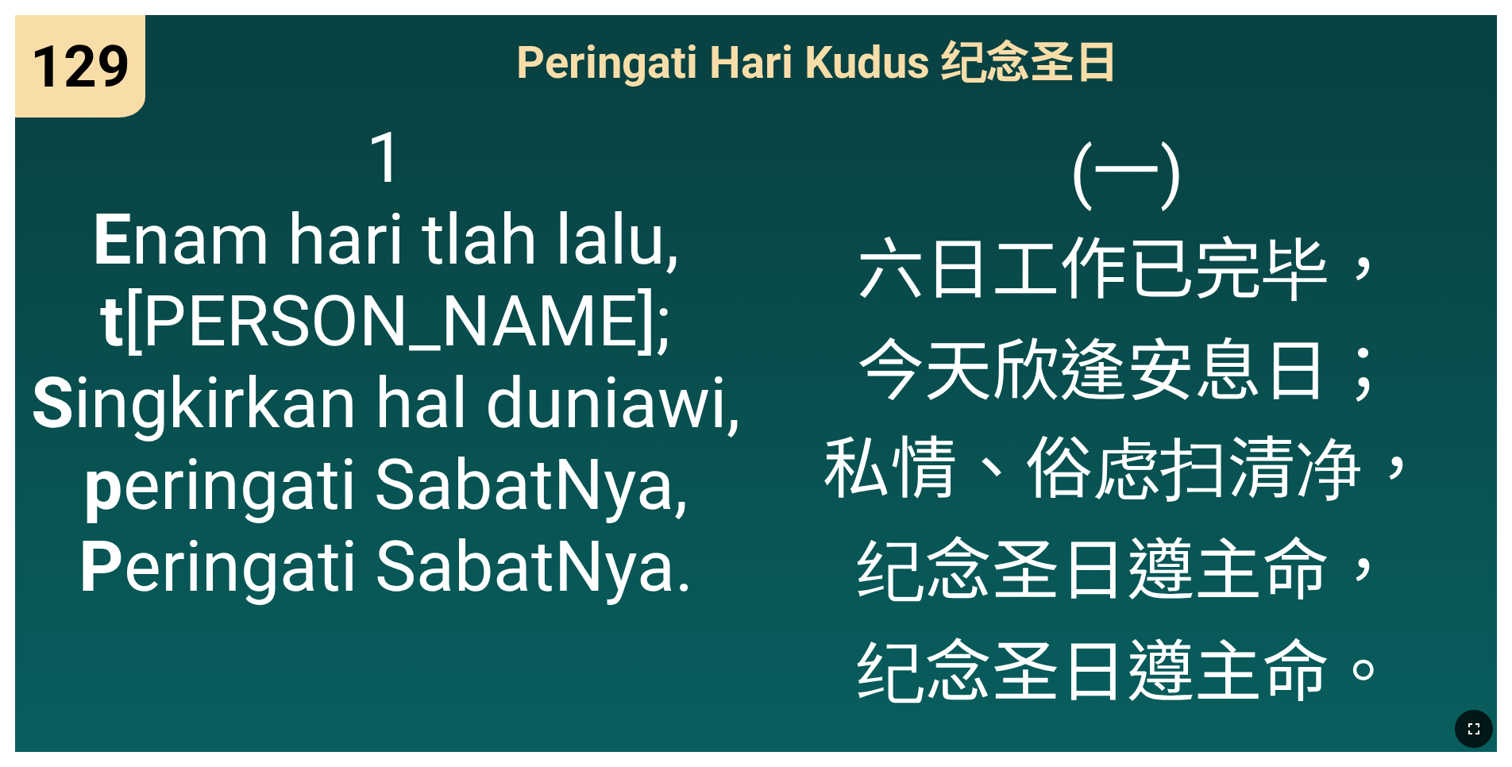
click at [1477, 740] on button "button" at bounding box center [1474, 729] width 38 height 38
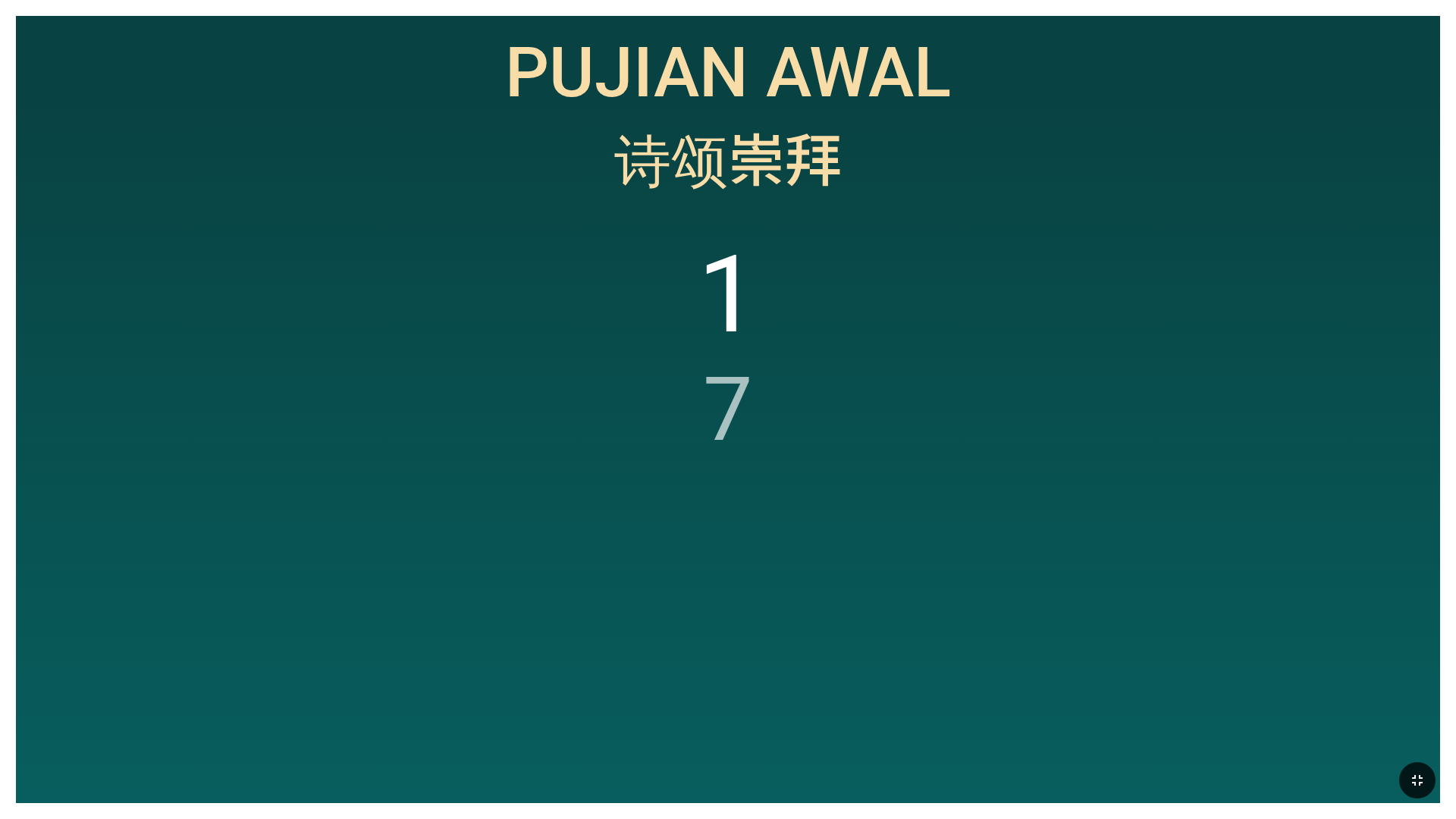
click at [1417, 732] on button "button" at bounding box center [1418, 780] width 36 height 36
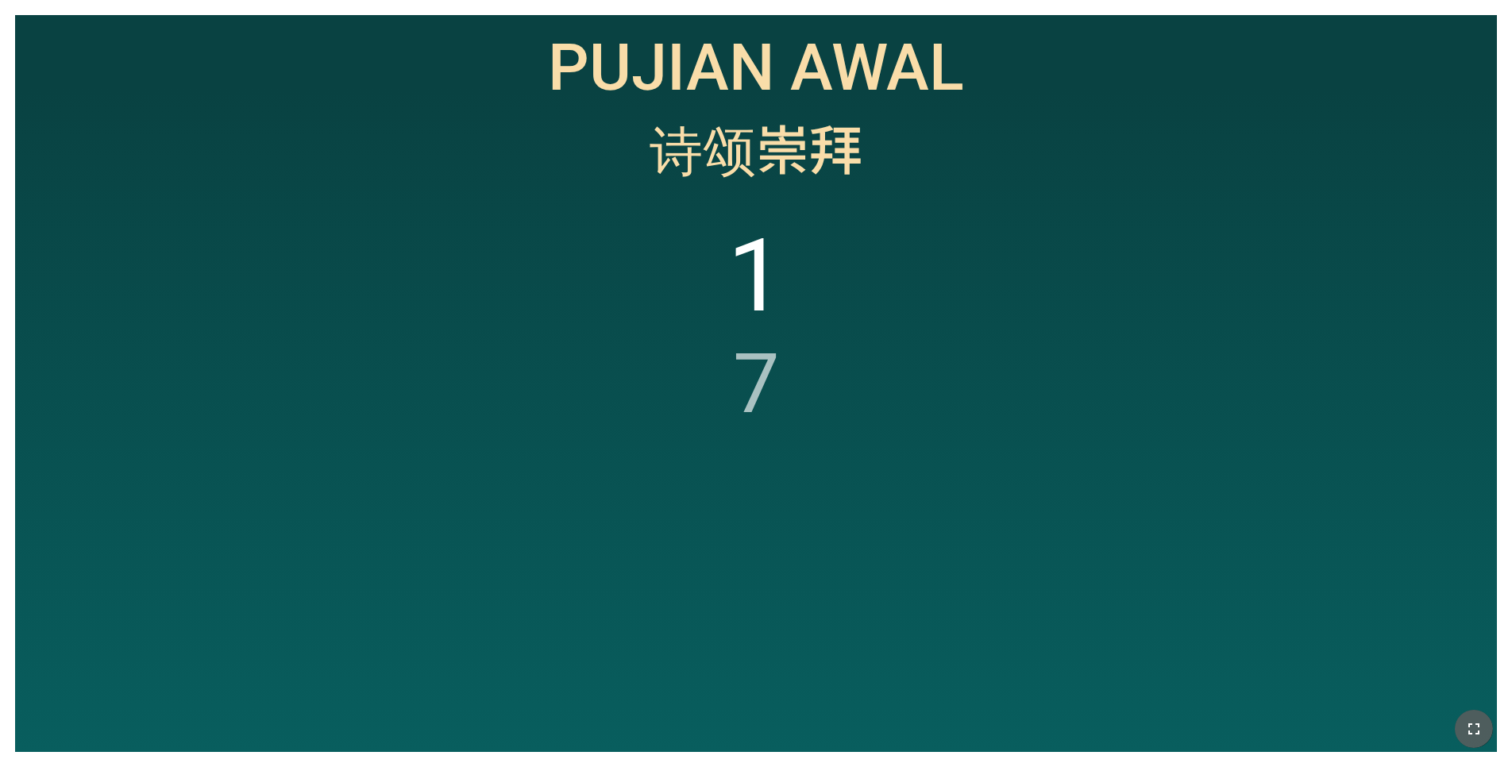
click at [1473, 741] on button "button" at bounding box center [1474, 729] width 38 height 38
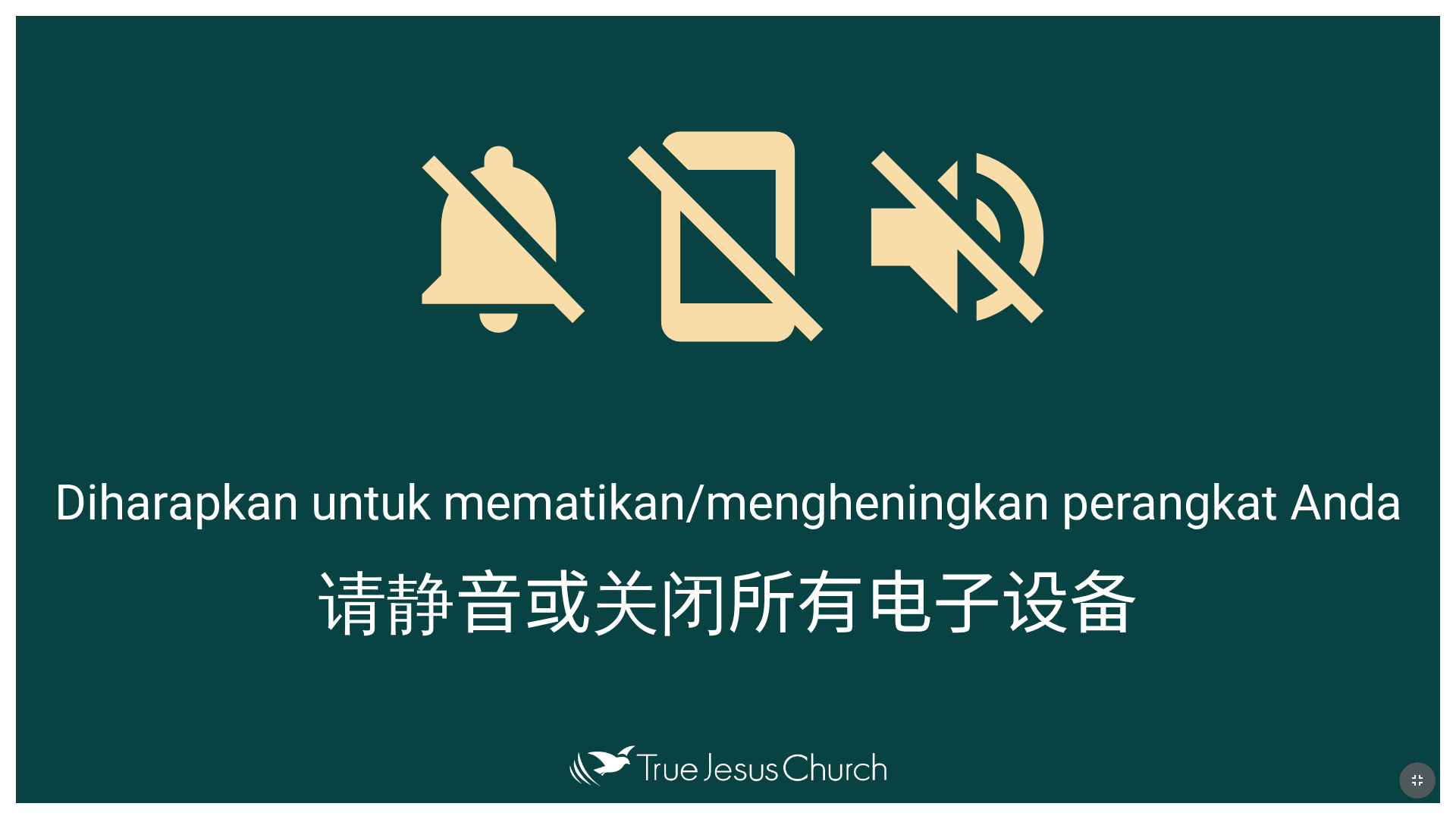
click at [1419, 732] on icon "button" at bounding box center [1417, 780] width 11 height 10
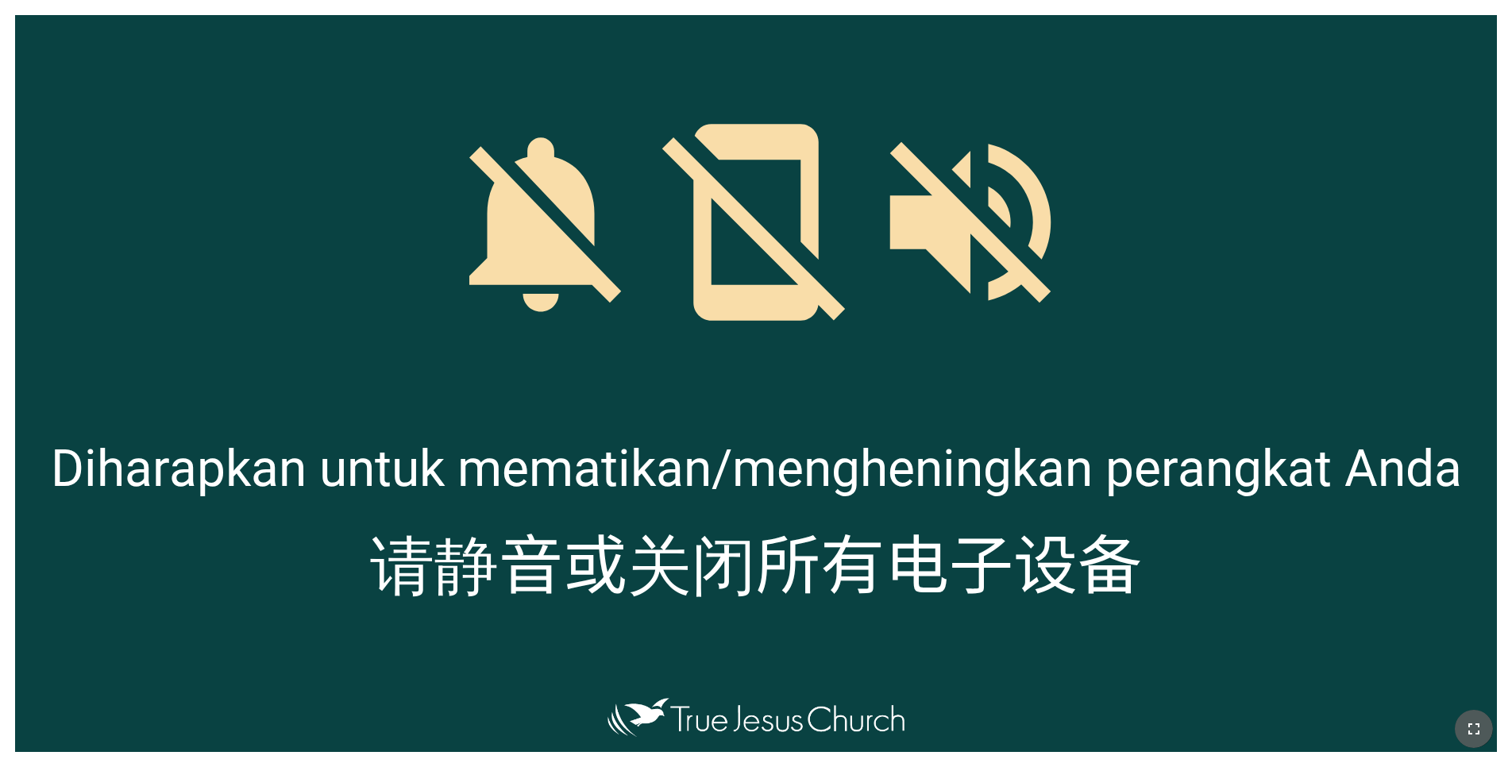
click at [1466, 724] on icon "button" at bounding box center [1474, 729] width 19 height 19
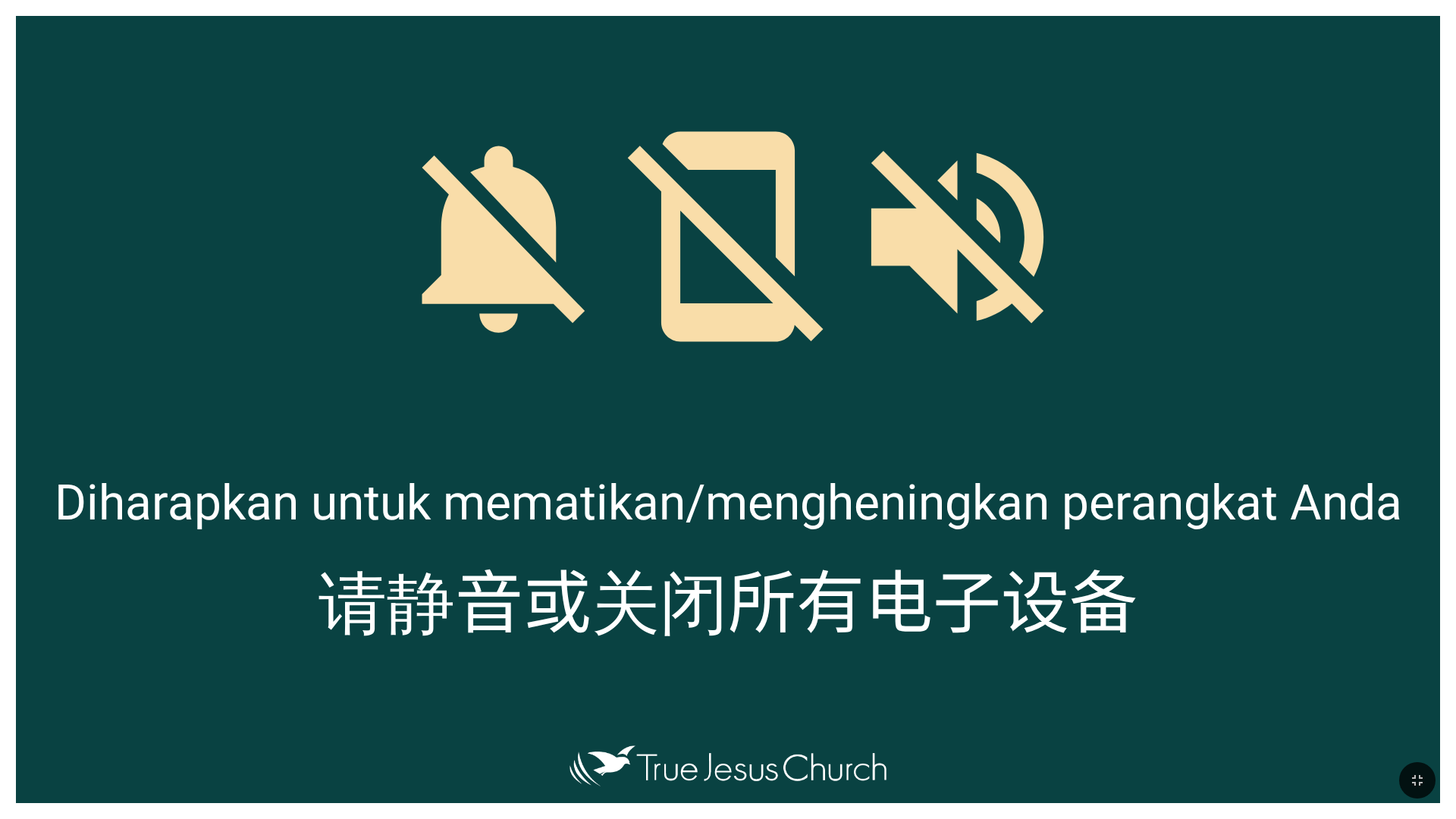
drag, startPoint x: 1411, startPoint y: 776, endPoint x: 1401, endPoint y: 717, distance: 59.8
click at [1411, 732] on icon "button" at bounding box center [1417, 780] width 18 height 18
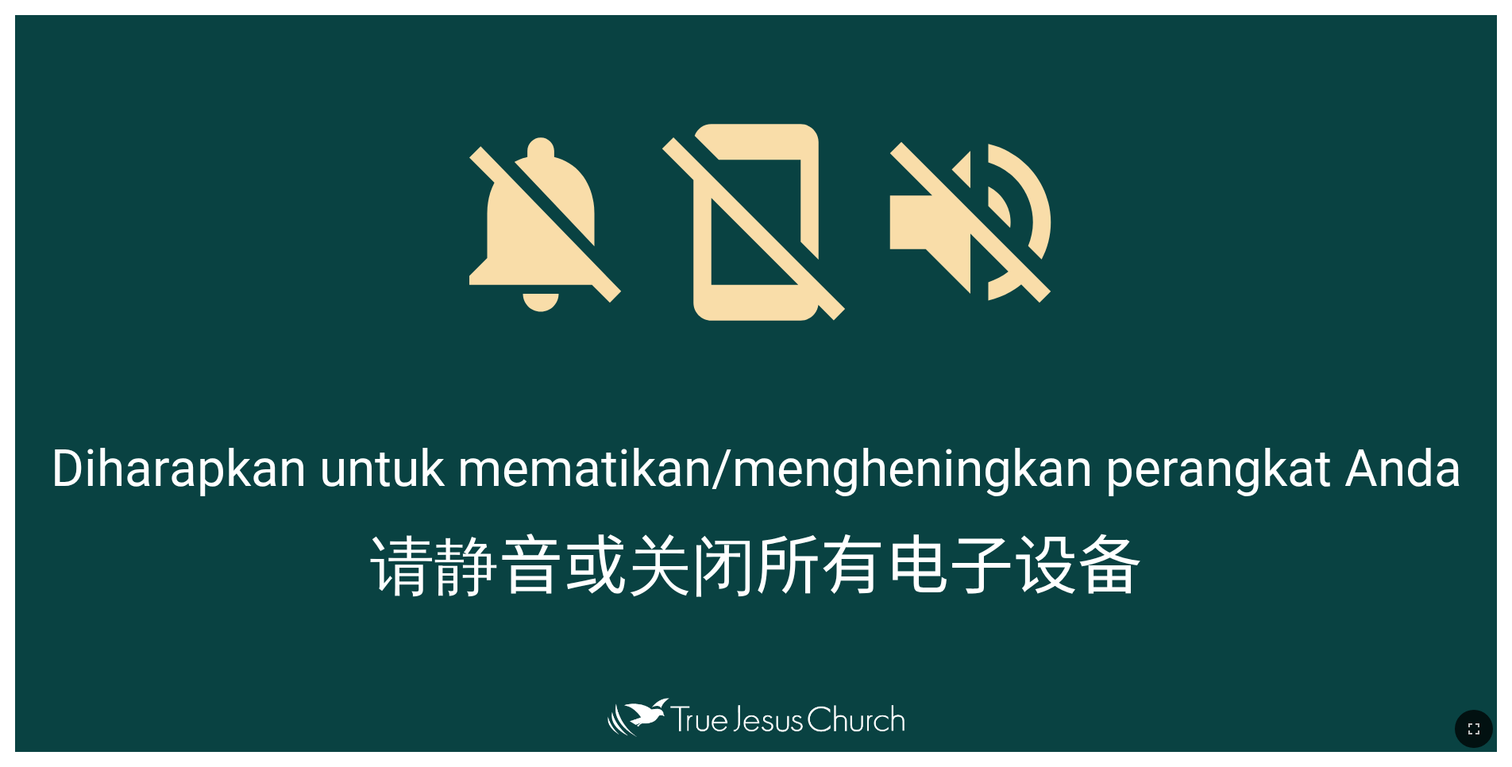
click at [1467, 751] on div at bounding box center [756, 729] width 1512 height 76
click at [1469, 738] on icon "button" at bounding box center [1474, 729] width 19 height 19
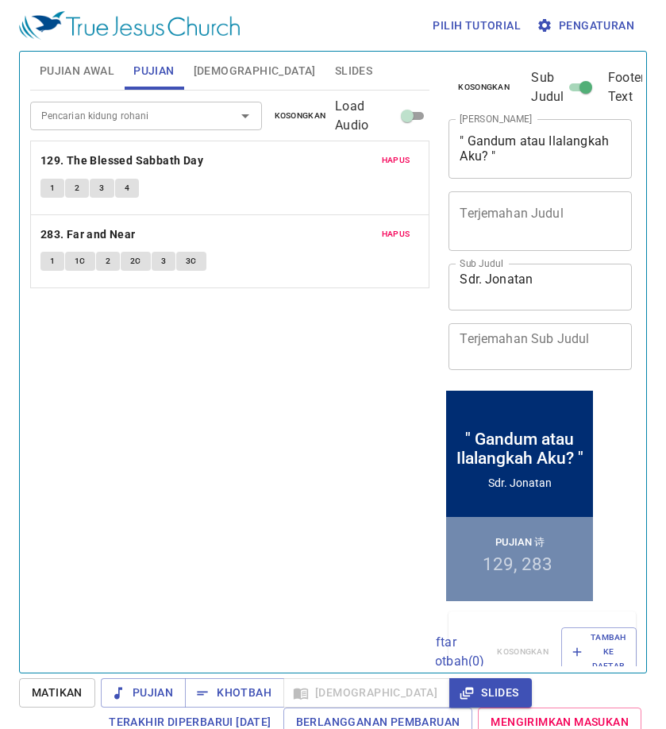
click at [76, 64] on span "Pujian Awal" at bounding box center [77, 71] width 75 height 20
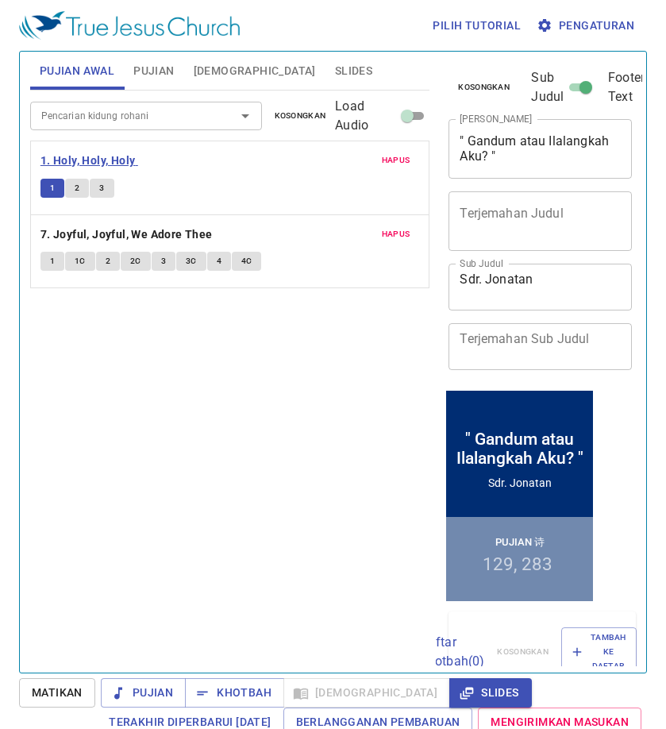
click at [89, 162] on b "1. Holy, Holy, Holy" at bounding box center [88, 161] width 95 height 20
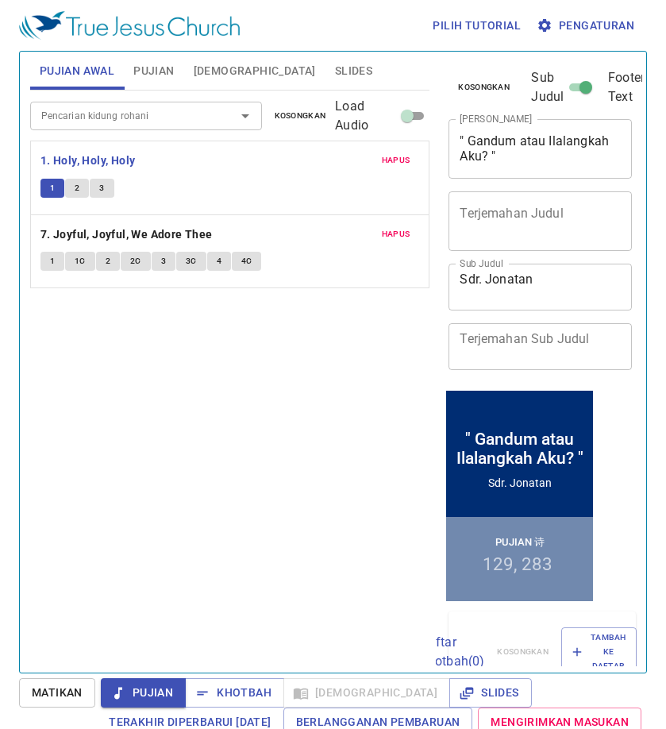
drag, startPoint x: 284, startPoint y: 69, endPoint x: 272, endPoint y: 72, distance: 11.6
click at [335, 69] on span "Slides" at bounding box center [353, 71] width 37 height 20
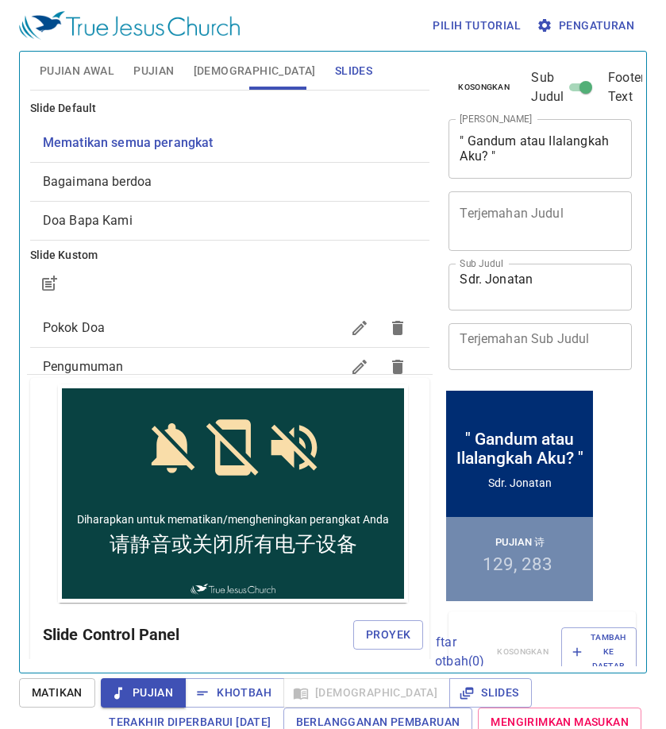
click at [191, 189] on span "Bagaimana berdoa" at bounding box center [230, 181] width 375 height 19
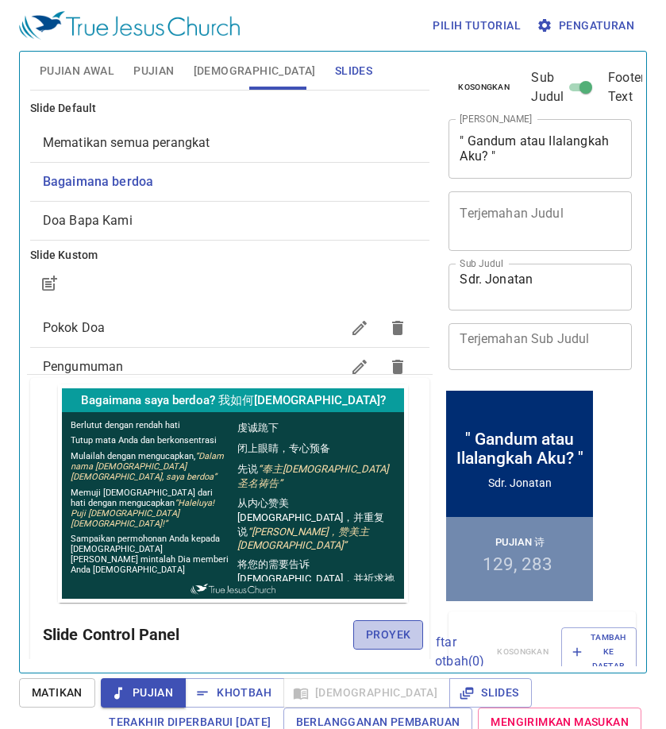
click at [366, 639] on span "Proyek" at bounding box center [388, 635] width 44 height 20
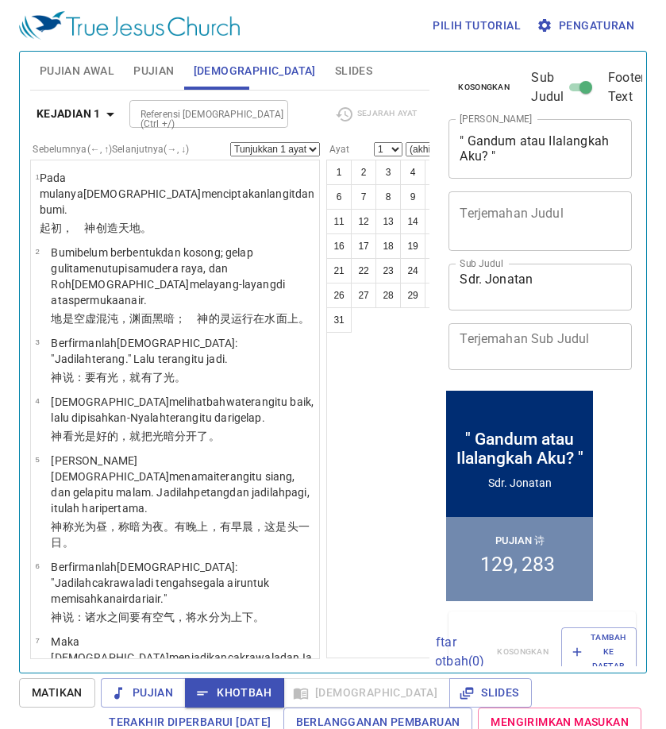
click at [72, 105] on b "Kejadian 1" at bounding box center [69, 114] width 64 height 20
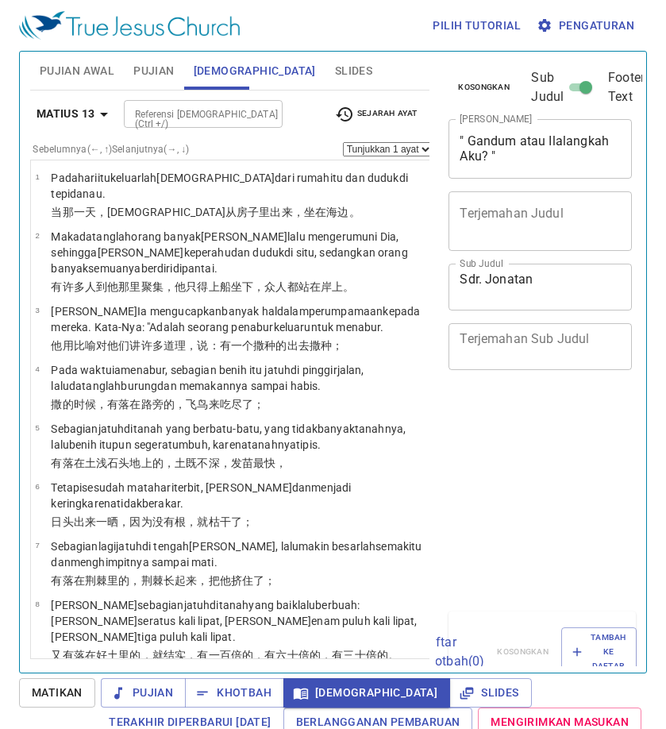
select select "30"
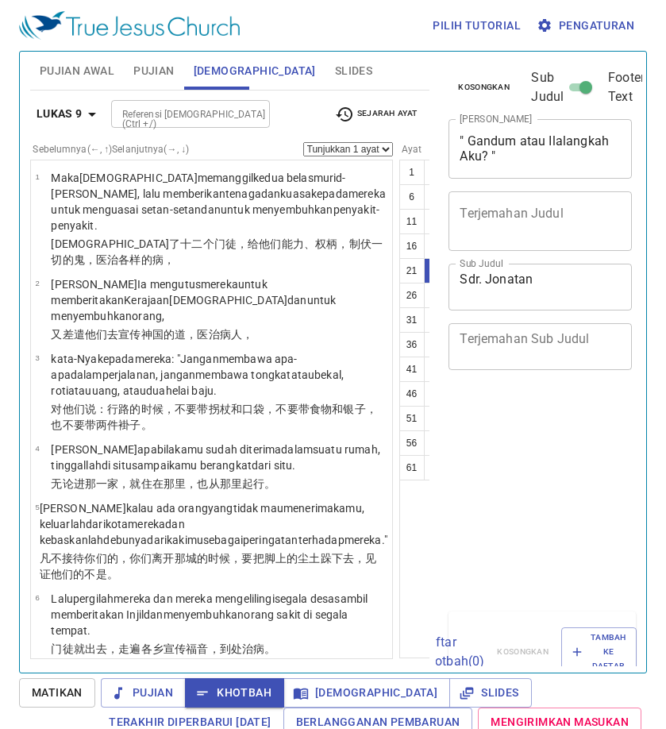
select select "22"
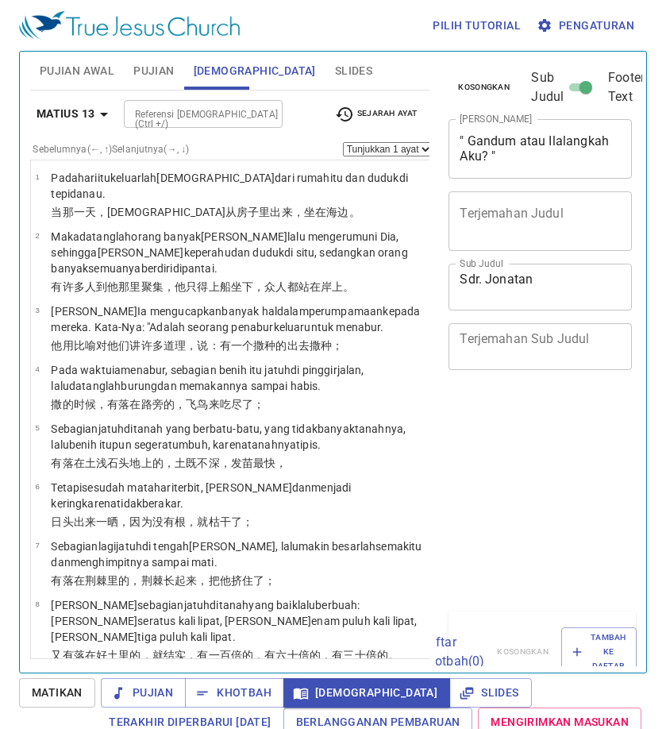
select select "29"
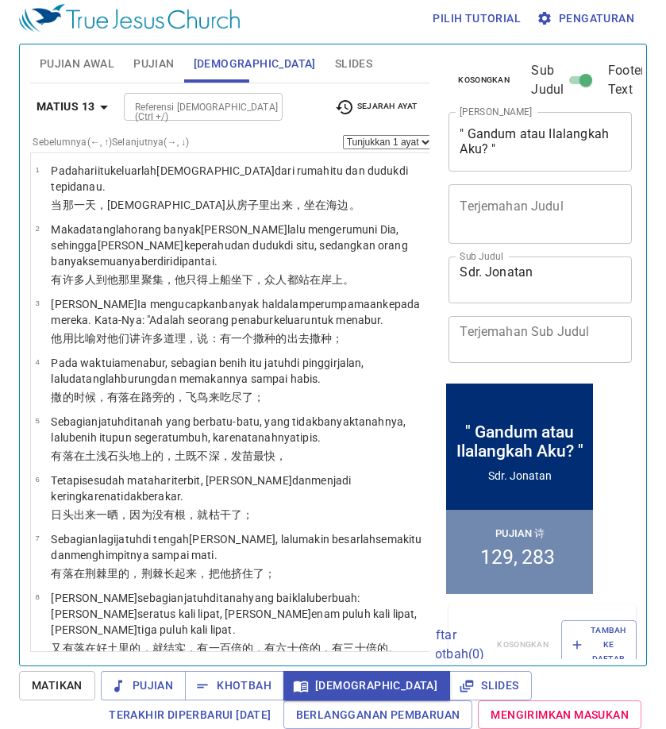
scroll to position [2563, 0]
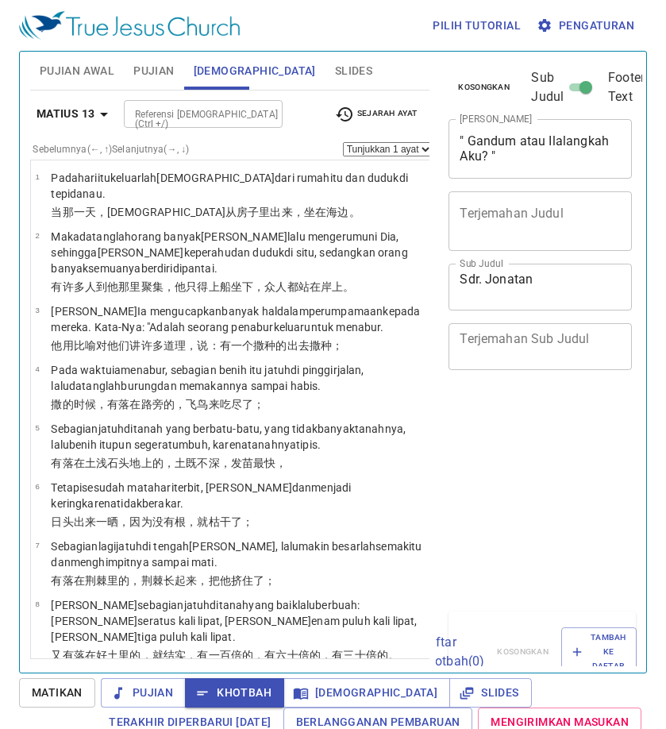
select select "42"
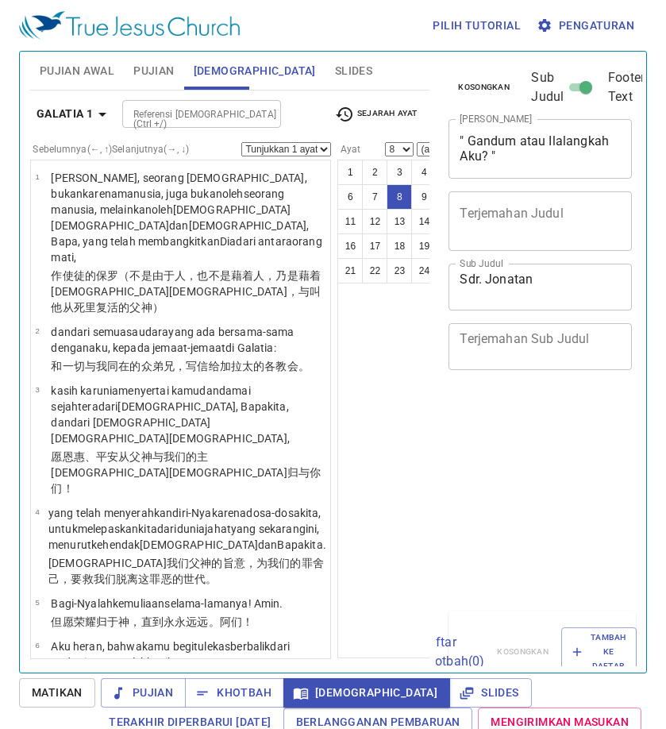
select select "8"
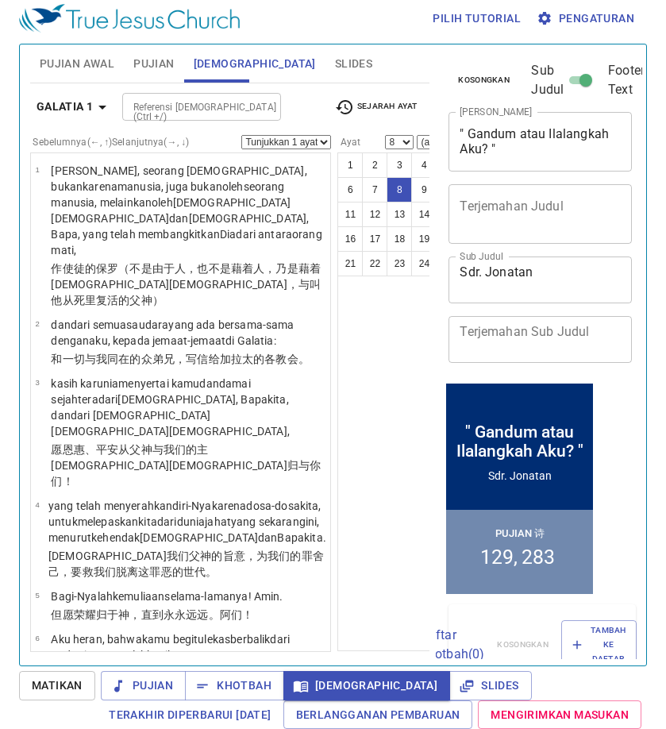
scroll to position [508, 0]
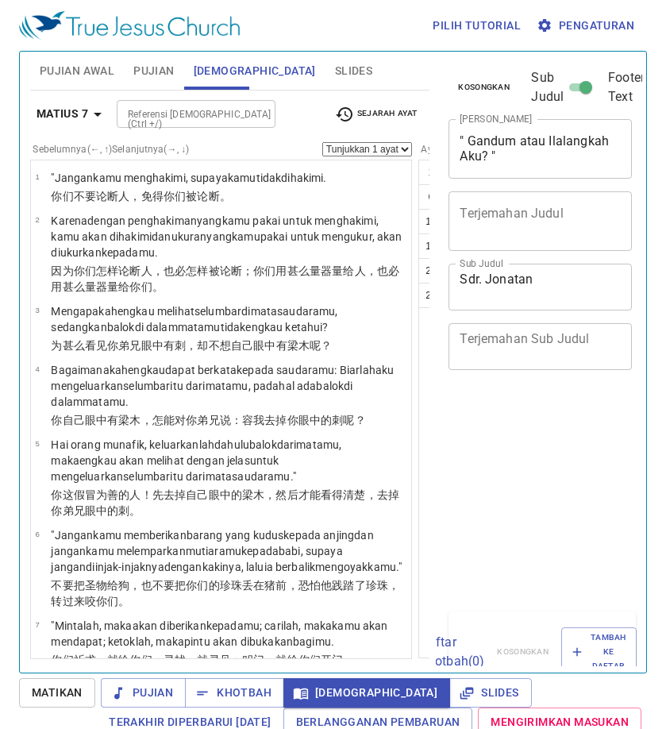
select select "19"
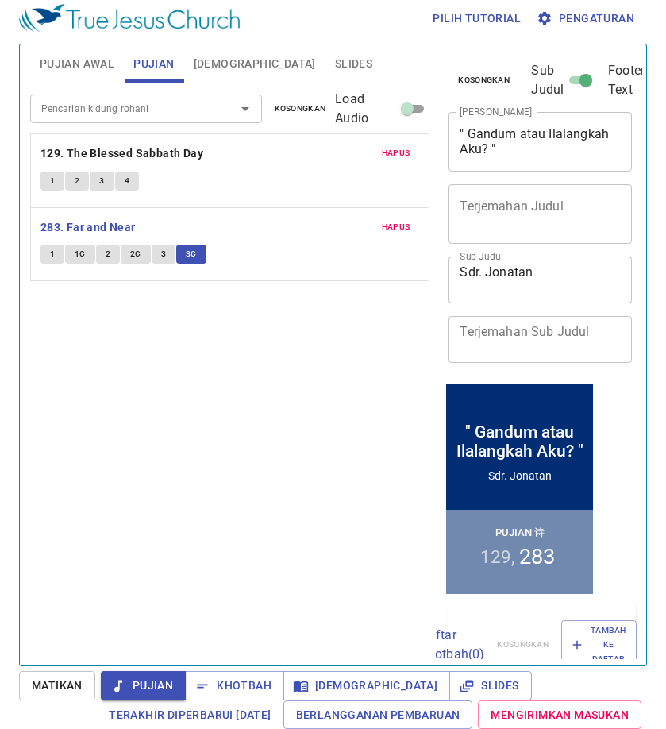
scroll to position [7, 0]
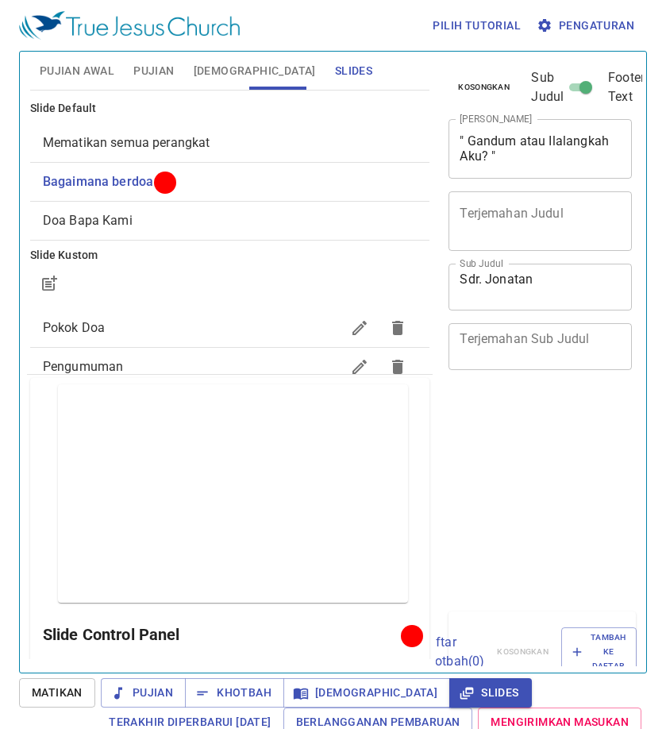
scroll to position [7, 0]
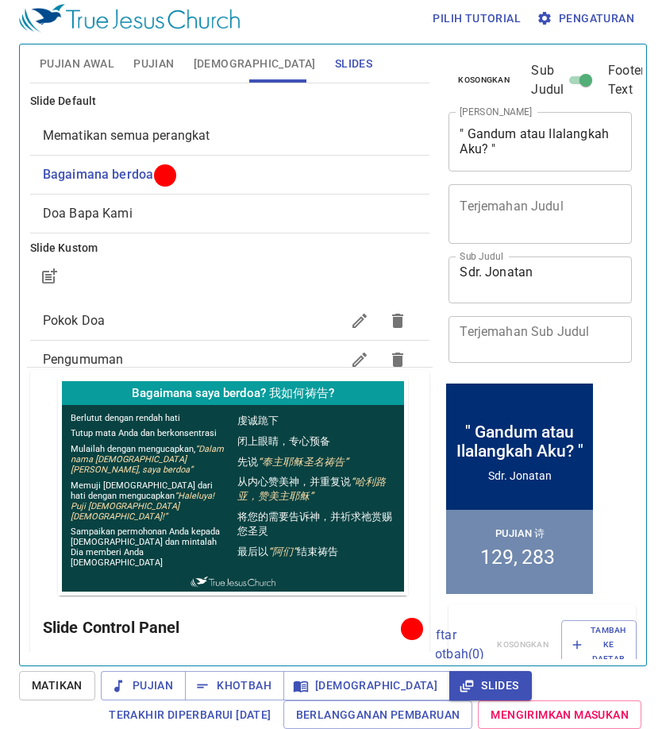
scroll to position [7, 0]
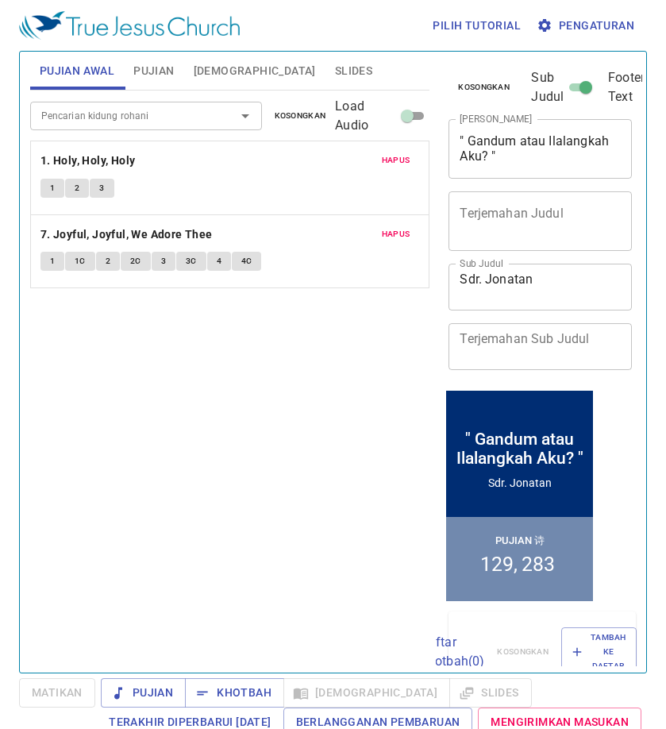
click at [194, 122] on input "Pencarian kidung rohani" at bounding box center [123, 115] width 176 height 18
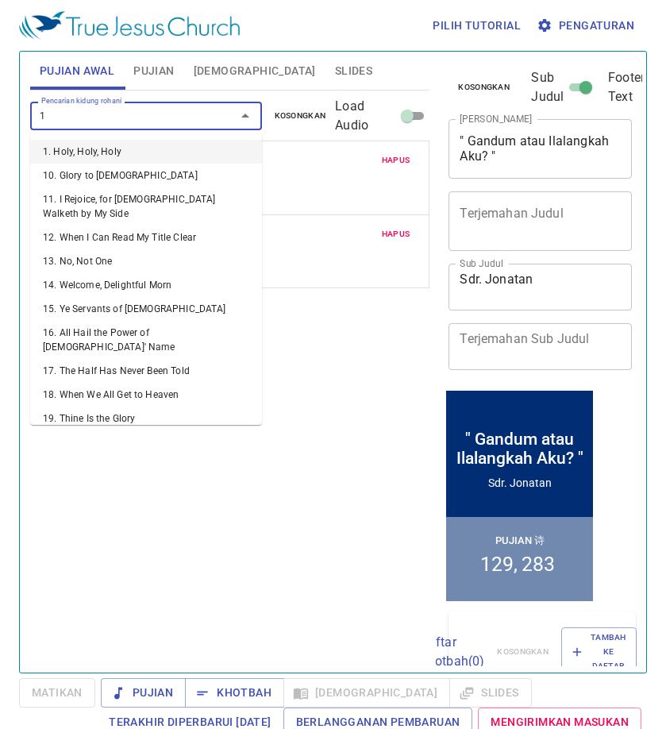
type input "15"
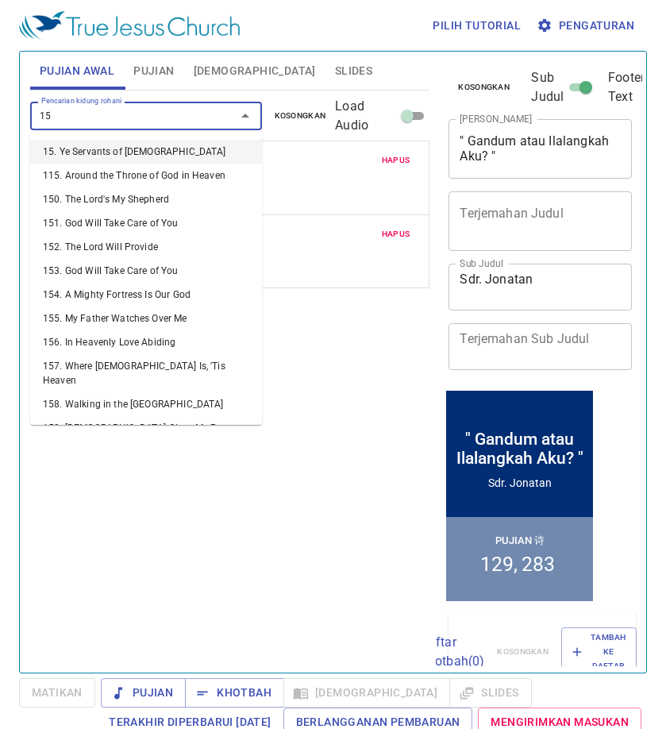
click at [103, 145] on li "15. Ye Servants of [DEMOGRAPHIC_DATA]" at bounding box center [146, 152] width 232 height 24
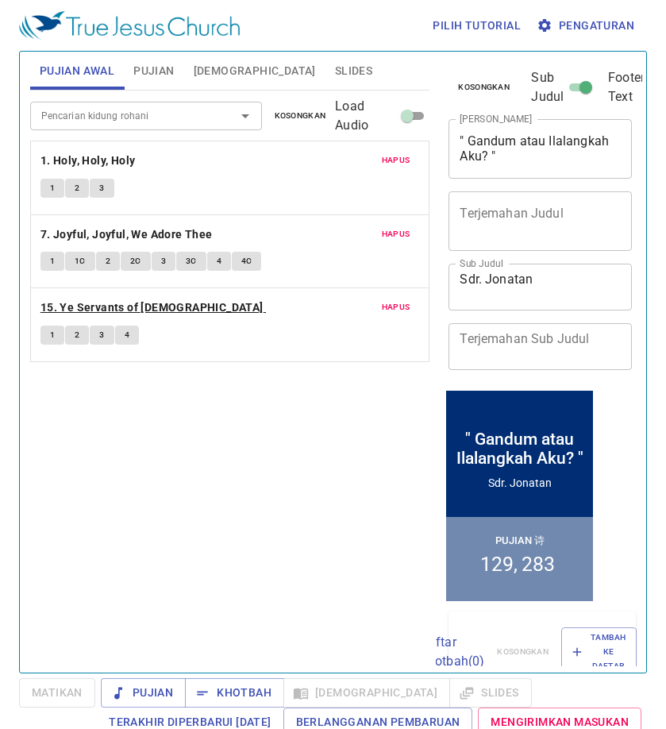
click at [123, 304] on b "15. Ye Servants of [DEMOGRAPHIC_DATA]" at bounding box center [152, 308] width 223 height 20
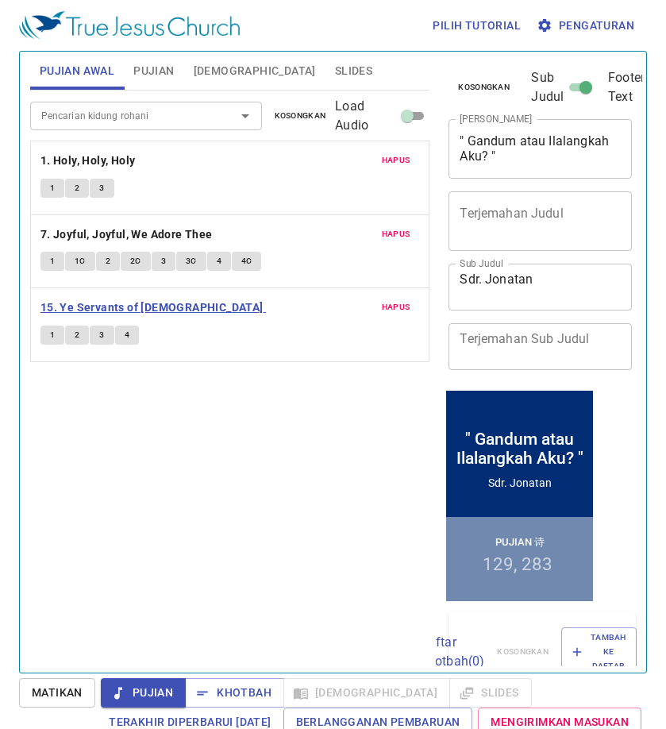
click at [122, 307] on b "15. Ye Servants of [DEMOGRAPHIC_DATA]" at bounding box center [152, 308] width 223 height 20
click at [50, 337] on span "1" at bounding box center [52, 335] width 5 height 14
click at [149, 67] on span "Pujian" at bounding box center [153, 71] width 41 height 20
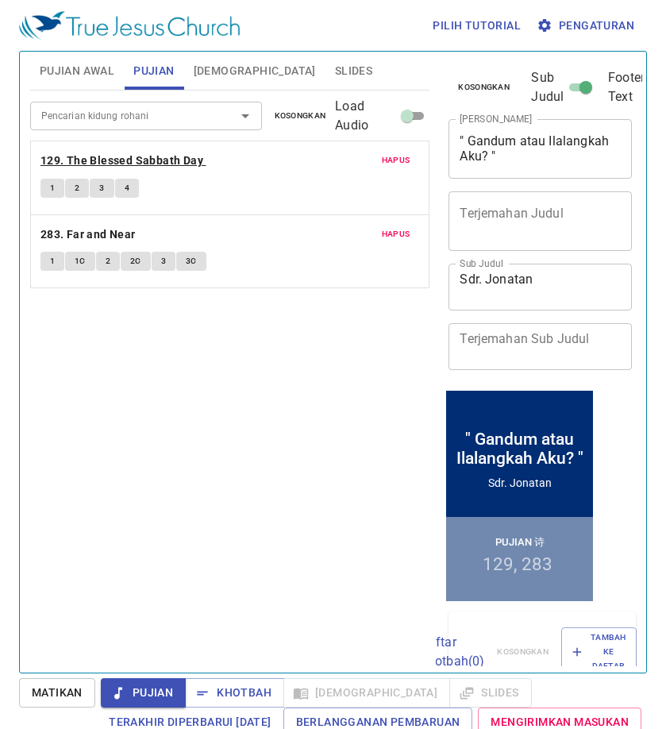
click at [114, 156] on b "129. The Blessed Sabbath Day" at bounding box center [122, 161] width 163 height 20
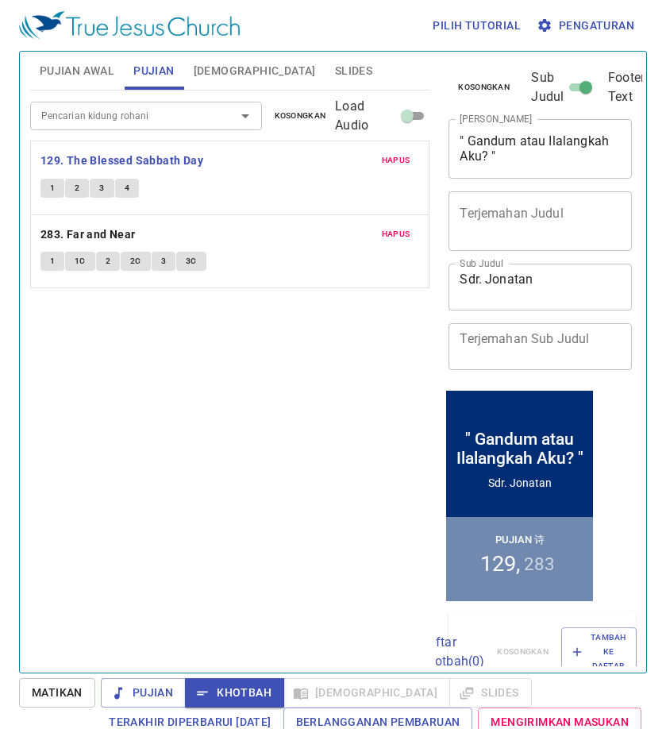
click at [123, 118] on input "Pencarian kidung rohani" at bounding box center [123, 115] width 176 height 18
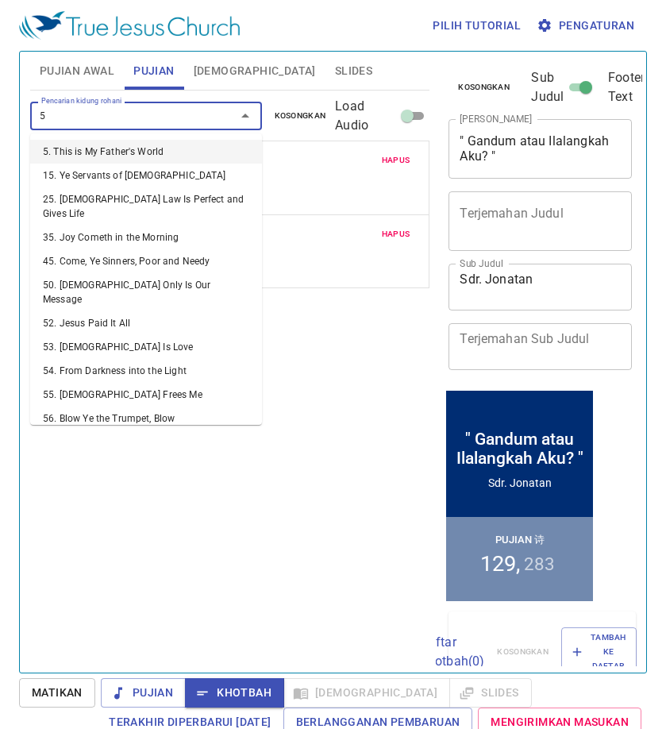
type input "58"
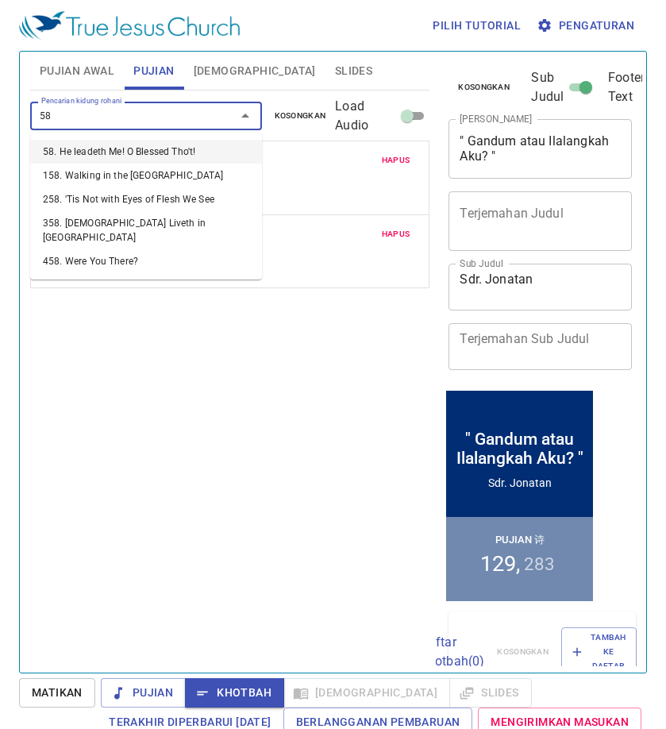
click at [165, 154] on li "58. He leadeth Me! O Blessed Tho't!" at bounding box center [146, 152] width 232 height 24
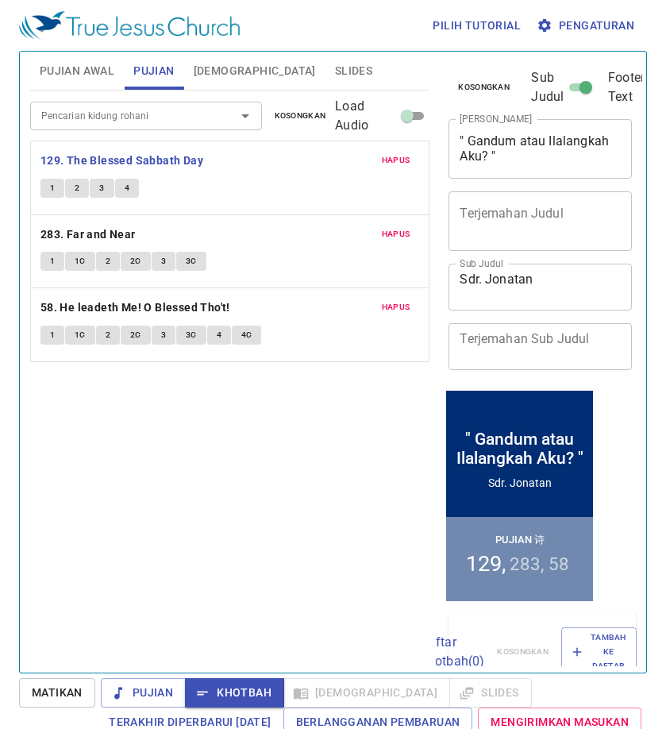
click at [64, 342] on div "1 1C 2 2C 3 3C 4 4C" at bounding box center [231, 337] width 380 height 23
click at [56, 339] on button "1" at bounding box center [53, 335] width 24 height 19
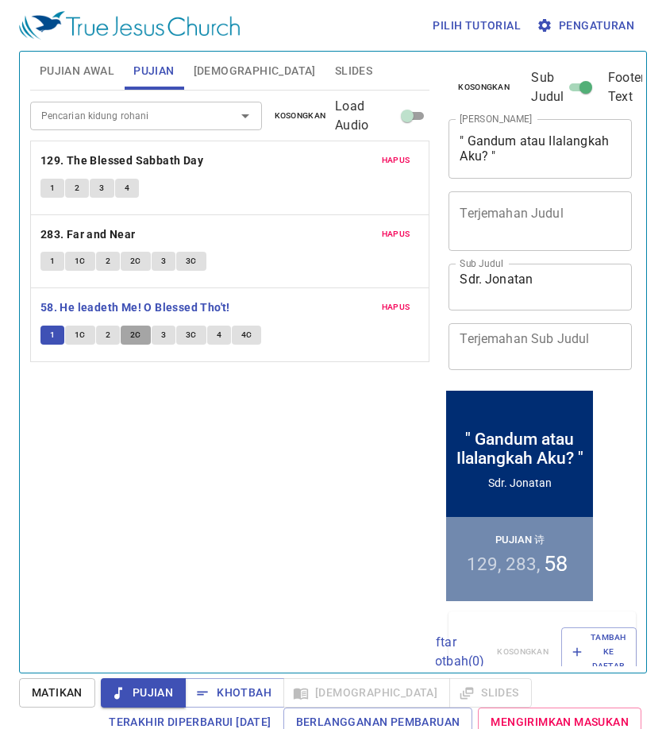
click at [134, 331] on span "2C" at bounding box center [135, 335] width 11 height 14
click at [221, 62] on span "[DEMOGRAPHIC_DATA]" at bounding box center [255, 71] width 122 height 20
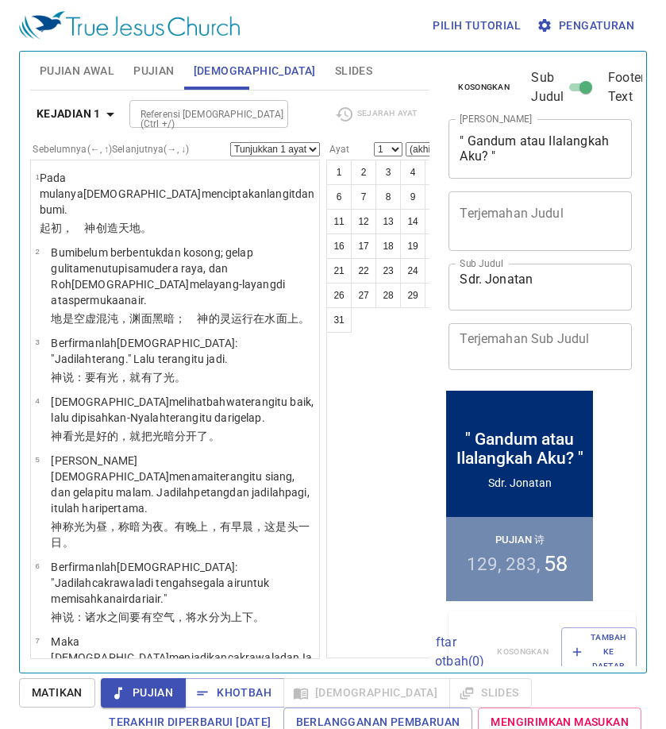
click at [207, 114] on input "Referensi [DEMOGRAPHIC_DATA] (Ctrl +/)" at bounding box center [195, 114] width 123 height 18
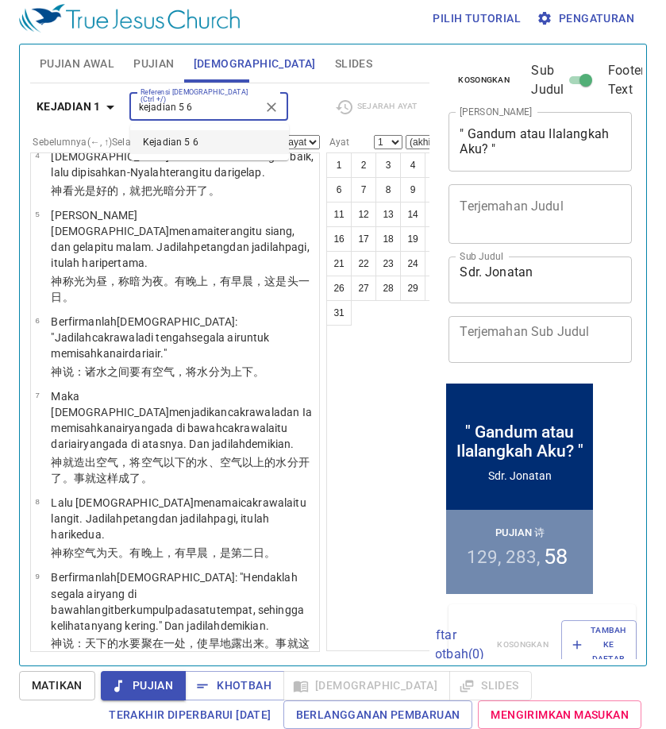
click at [264, 133] on li "Kejadian 5 6" at bounding box center [209, 142] width 159 height 24
type input "kejadian 5 6"
select select "6"
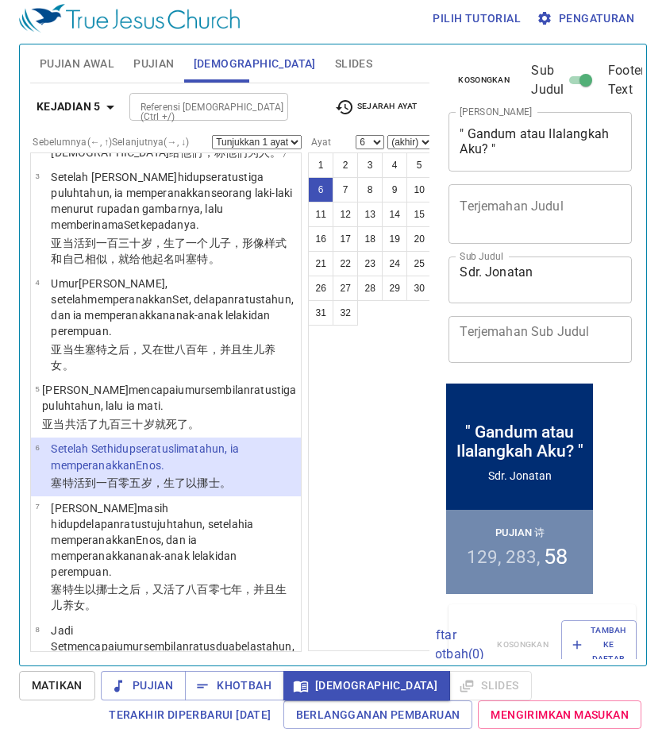
scroll to position [334, 0]
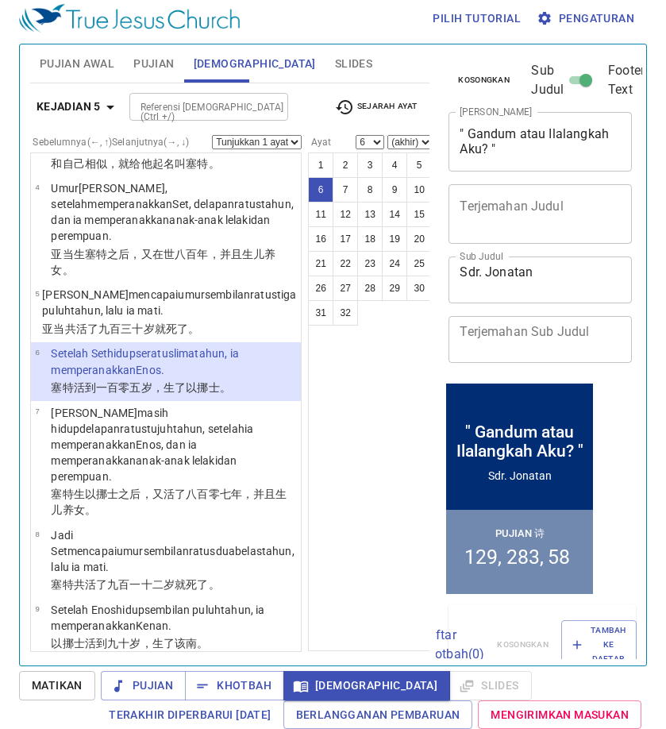
drag, startPoint x: 217, startPoint y: 83, endPoint x: 247, endPoint y: 109, distance: 40.0
click at [247, 109] on div "Kejadian 5 Referensi [DEMOGRAPHIC_DATA] (Ctrl +/) Referensi [DEMOGRAPHIC_DATA] …" at bounding box center [230, 367] width 400 height 569
click at [276, 102] on div at bounding box center [271, 107] width 21 height 22
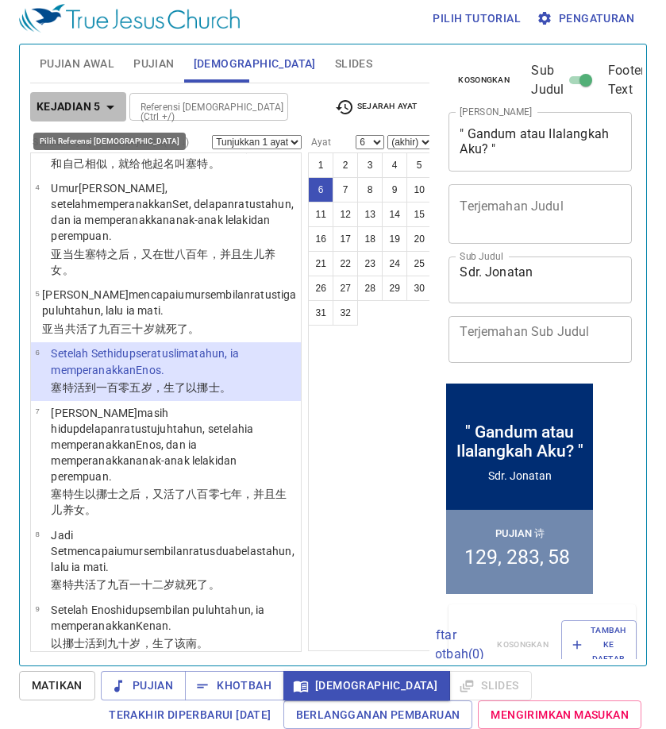
click at [118, 111] on icon "button" at bounding box center [110, 107] width 19 height 19
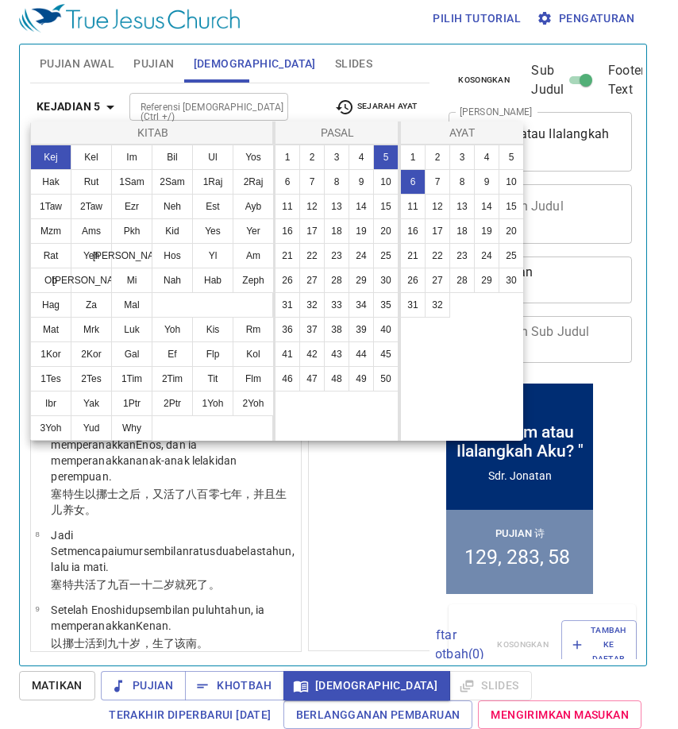
click at [120, 105] on div at bounding box center [339, 364] width 678 height 729
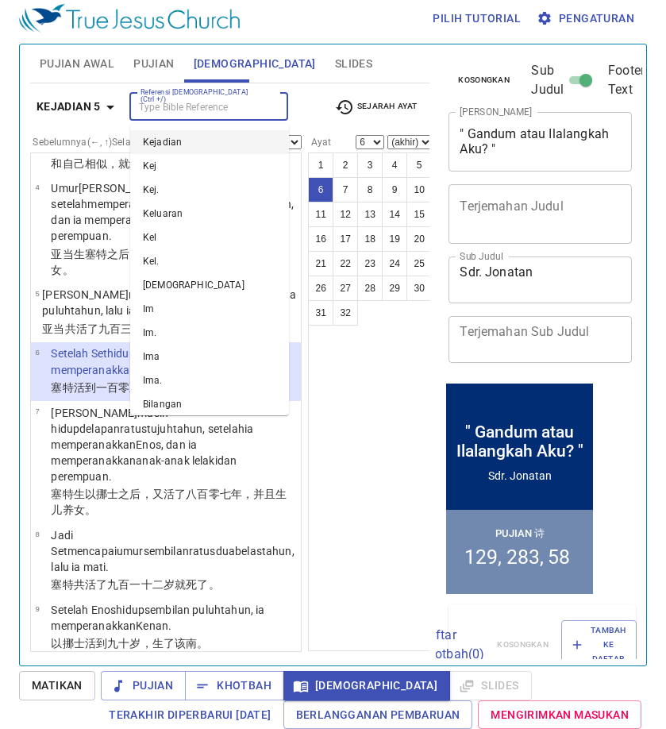
click at [230, 107] on input "Referensi [DEMOGRAPHIC_DATA] (Ctrl +/)" at bounding box center [195, 107] width 123 height 18
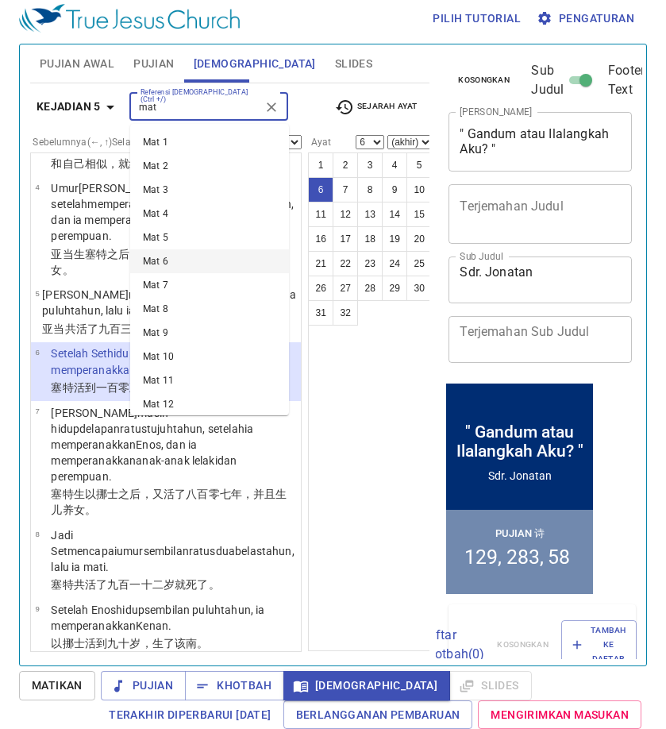
click at [152, 267] on li "Mat 6" at bounding box center [209, 261] width 159 height 24
type input "mat"
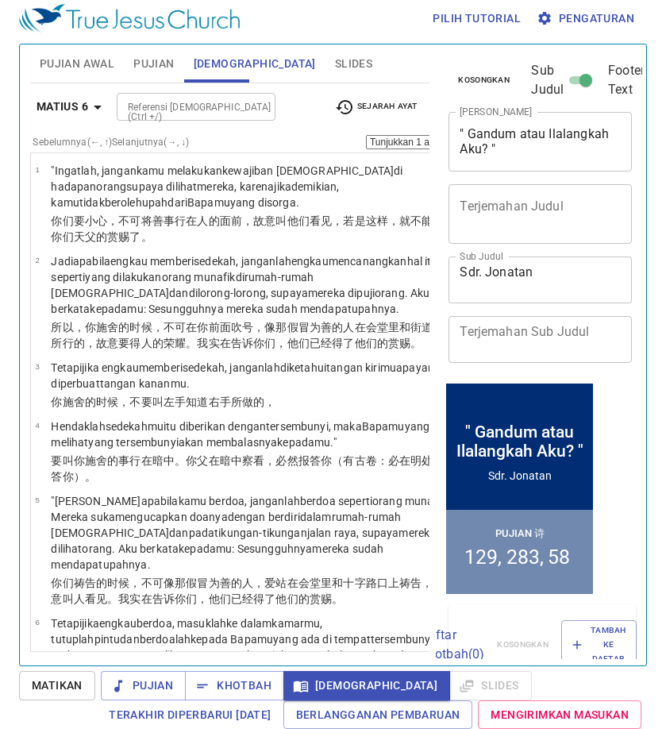
click at [561, 219] on button "15" at bounding box center [573, 214] width 25 height 25
select select "15"
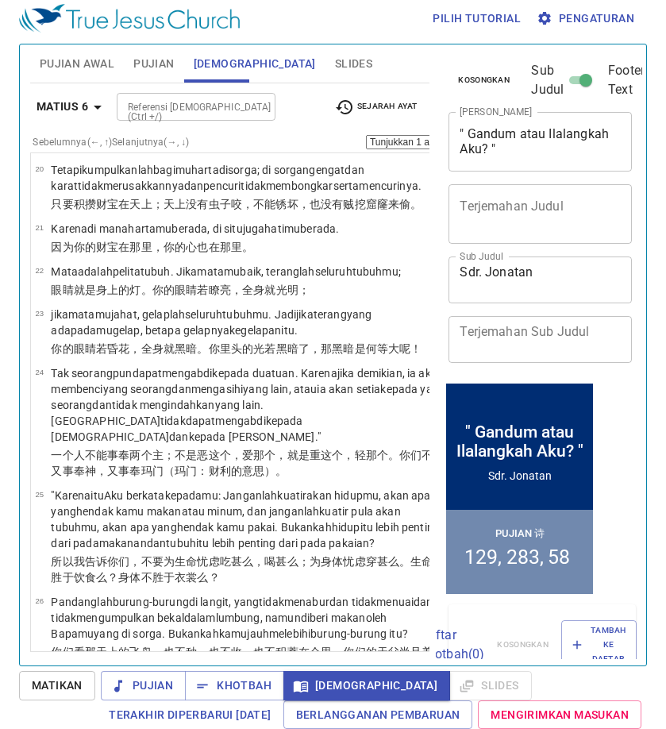
click at [211, 114] on input "Referensi [DEMOGRAPHIC_DATA] (Ctrl +/)" at bounding box center [183, 107] width 123 height 18
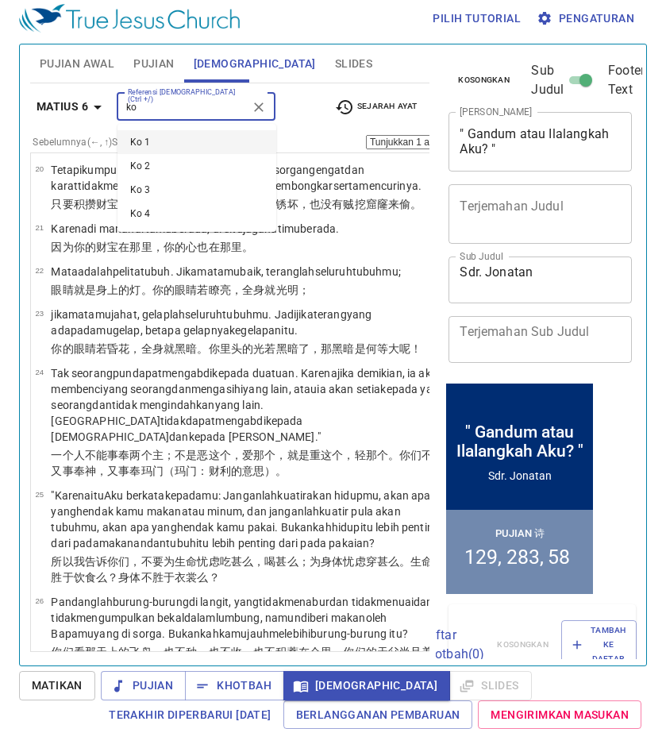
type input "k"
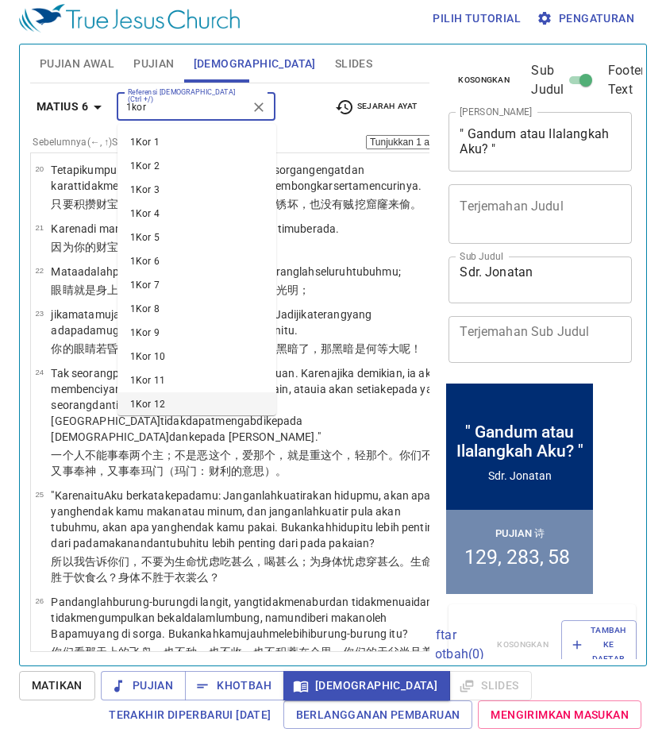
click at [167, 399] on li "1Kor 12" at bounding box center [197, 404] width 159 height 24
type input "1kor"
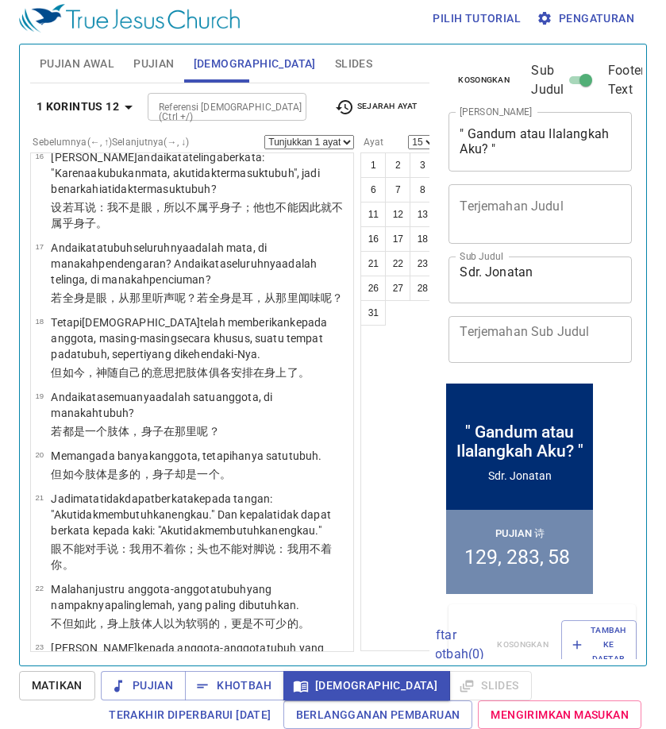
scroll to position [0, 0]
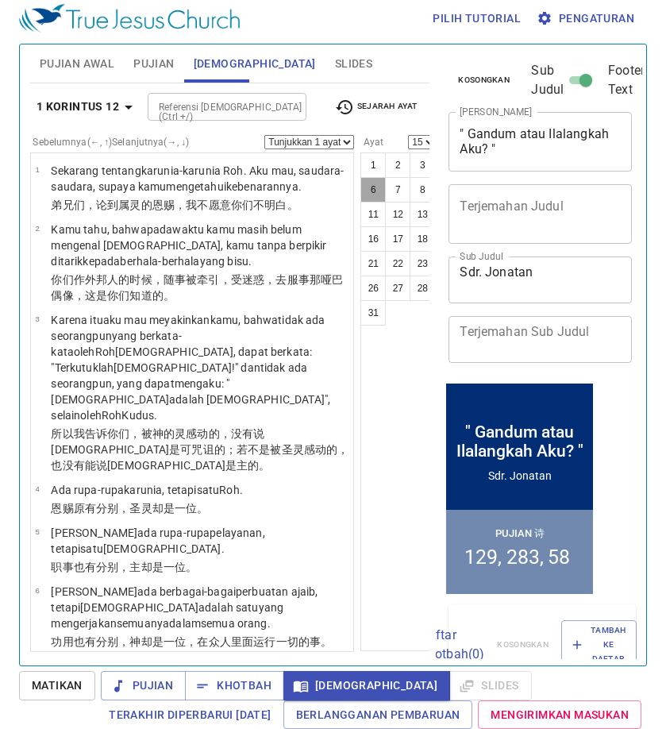
click at [361, 181] on button "6" at bounding box center [373, 189] width 25 height 25
select select "6"
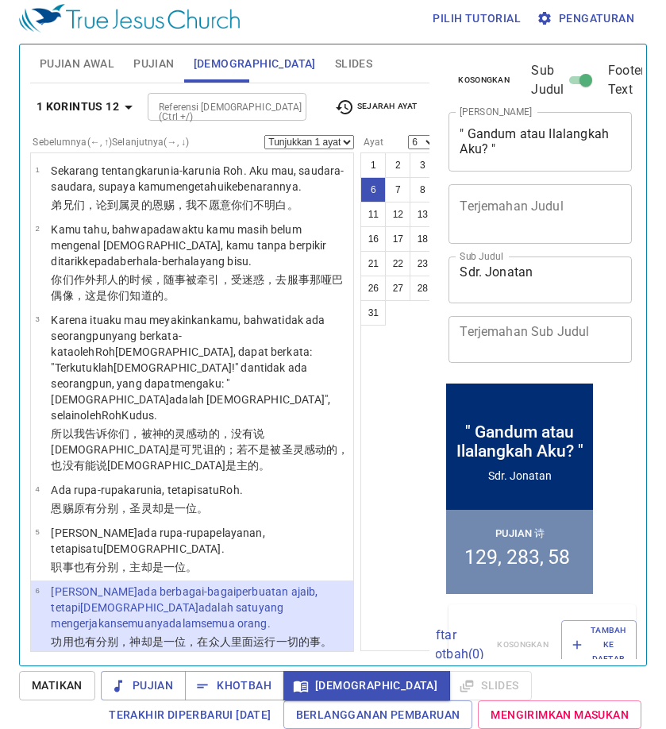
scroll to position [240, 0]
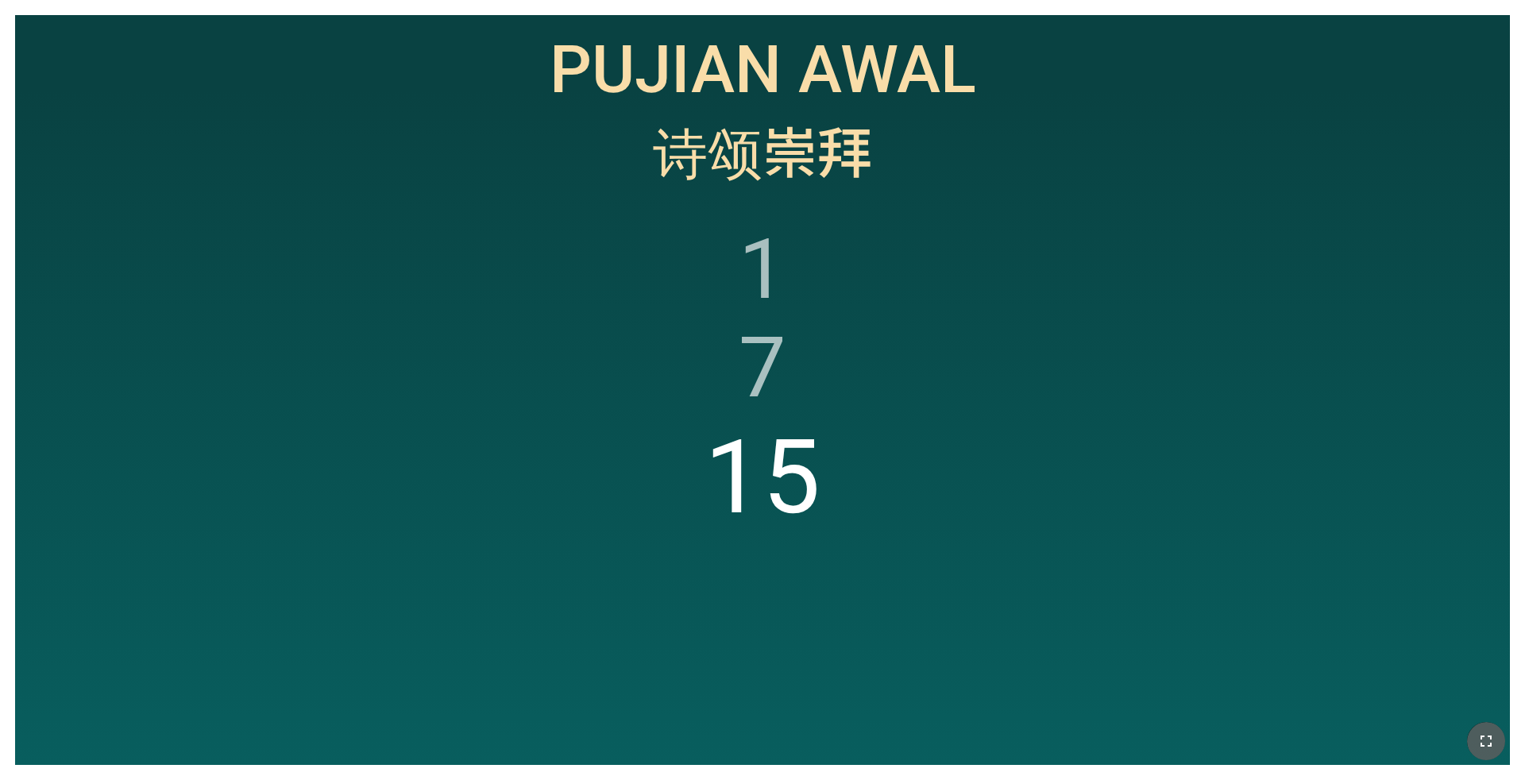
click at [1481, 734] on icon "button" at bounding box center [1486, 741] width 19 height 19
